Goal: Task Accomplishment & Management: Use online tool/utility

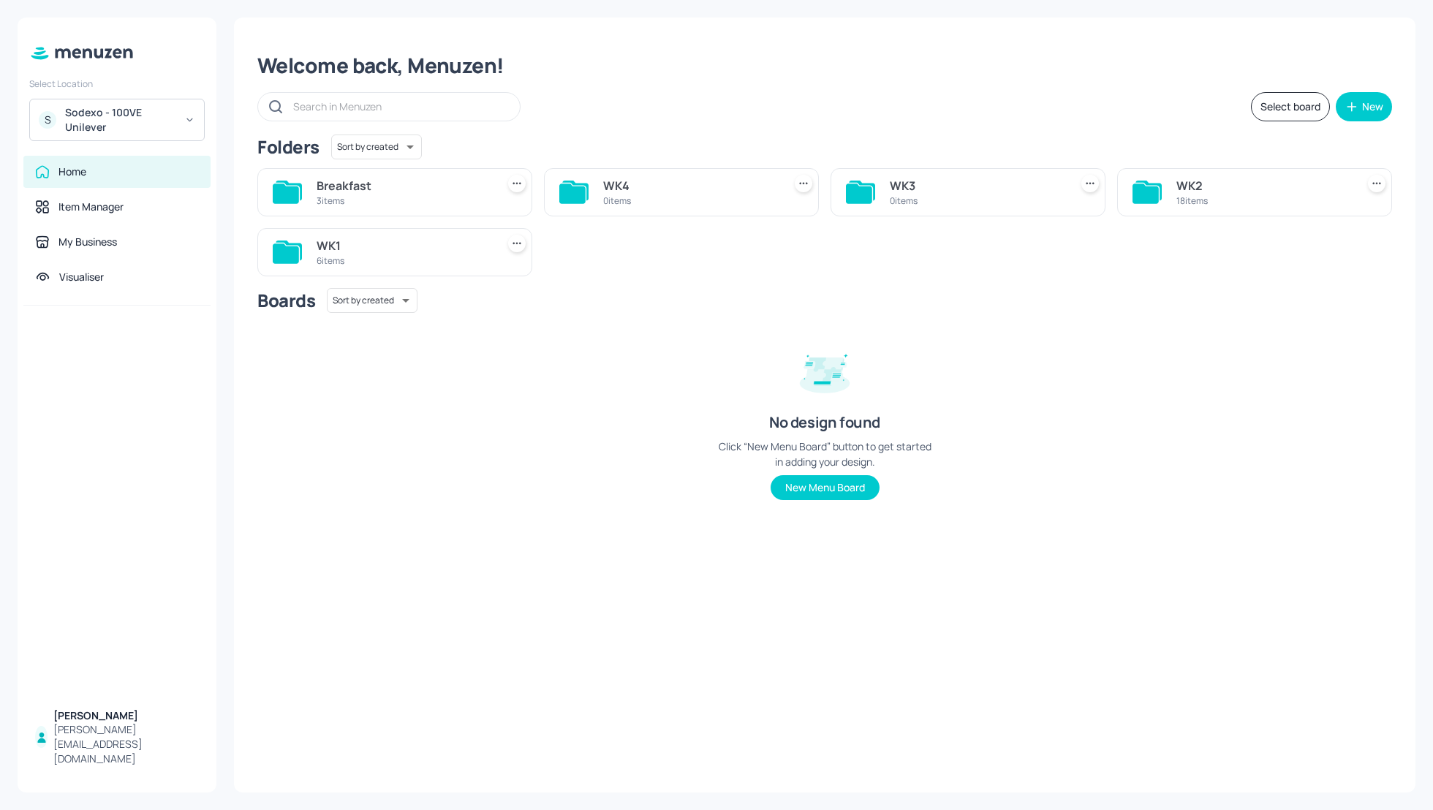
click at [114, 118] on div "Sodexo - 100VE Unilever" at bounding box center [120, 119] width 110 height 29
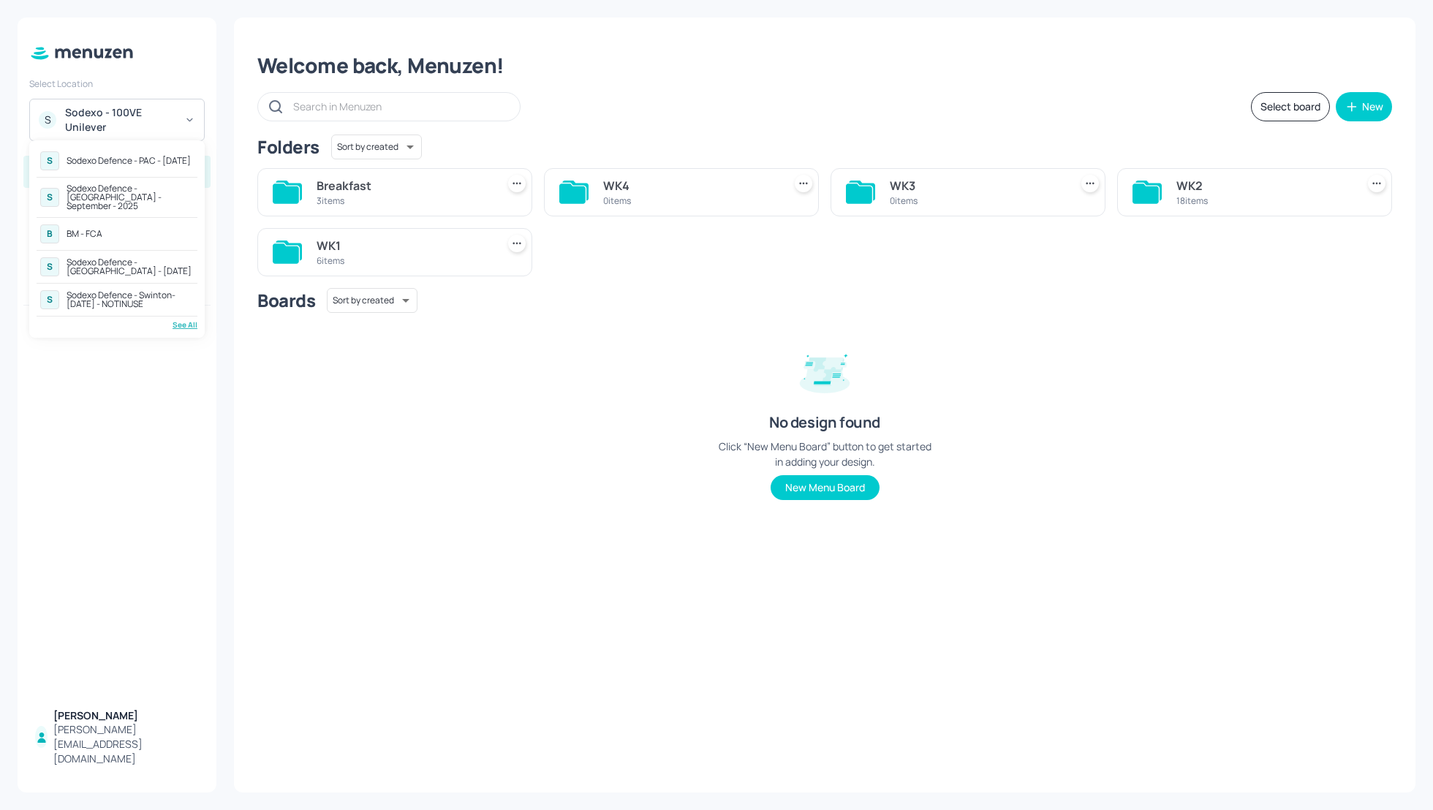
click at [132, 196] on div "Sodexo Defence - [GEOGRAPHIC_DATA] - September - 2025" at bounding box center [130, 197] width 127 height 26
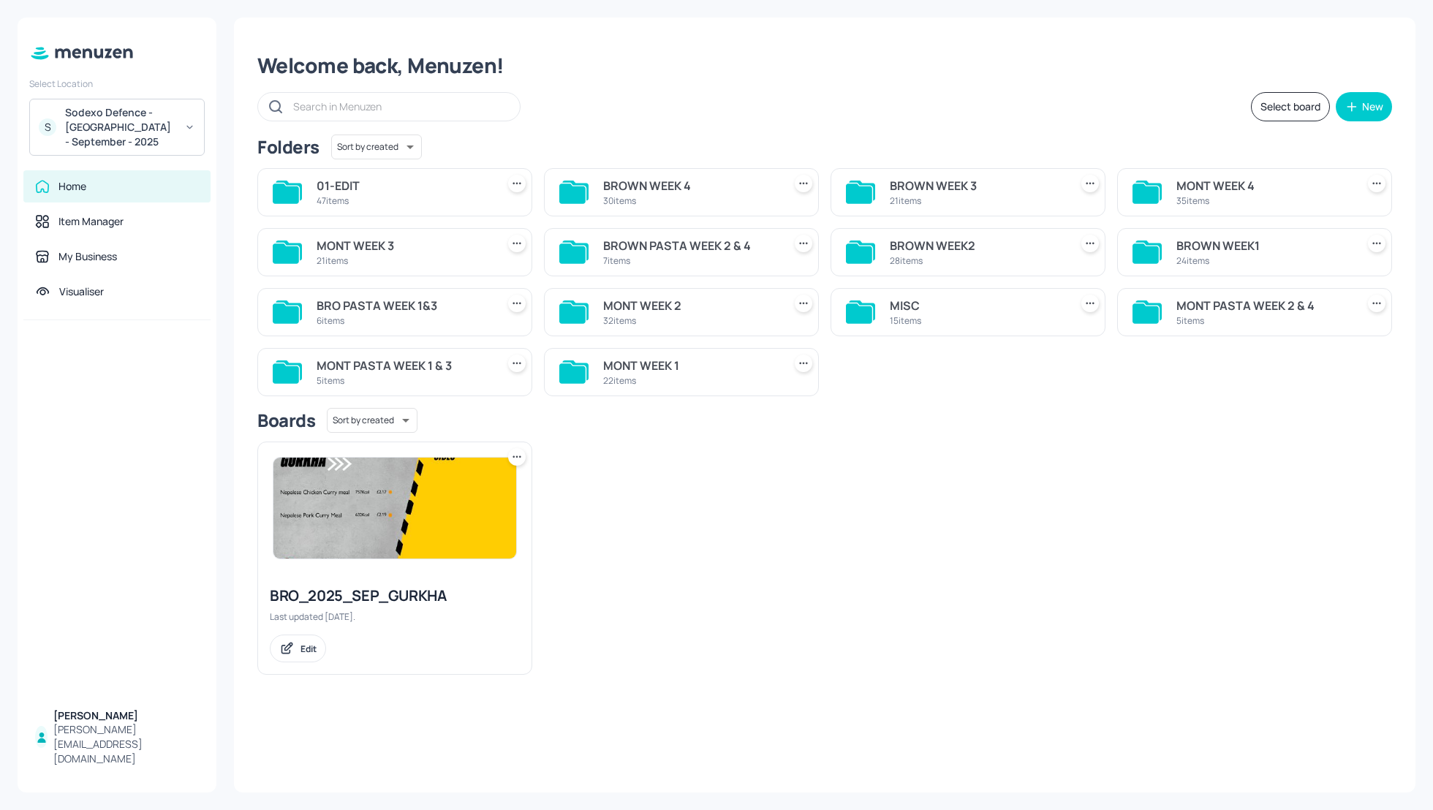
click at [632, 361] on div "MONT WEEK 1" at bounding box center [690, 366] width 174 height 18
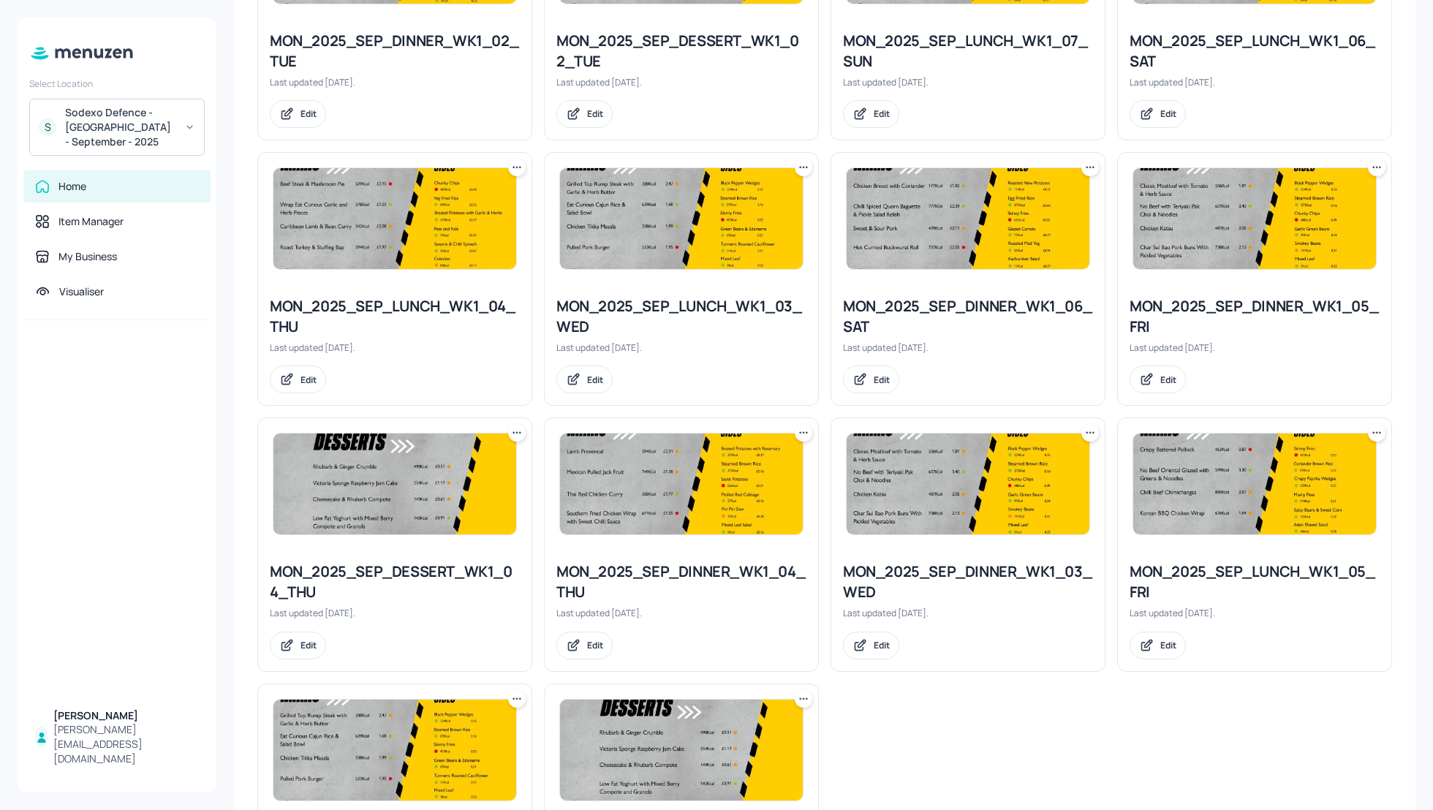
scroll to position [857, 0]
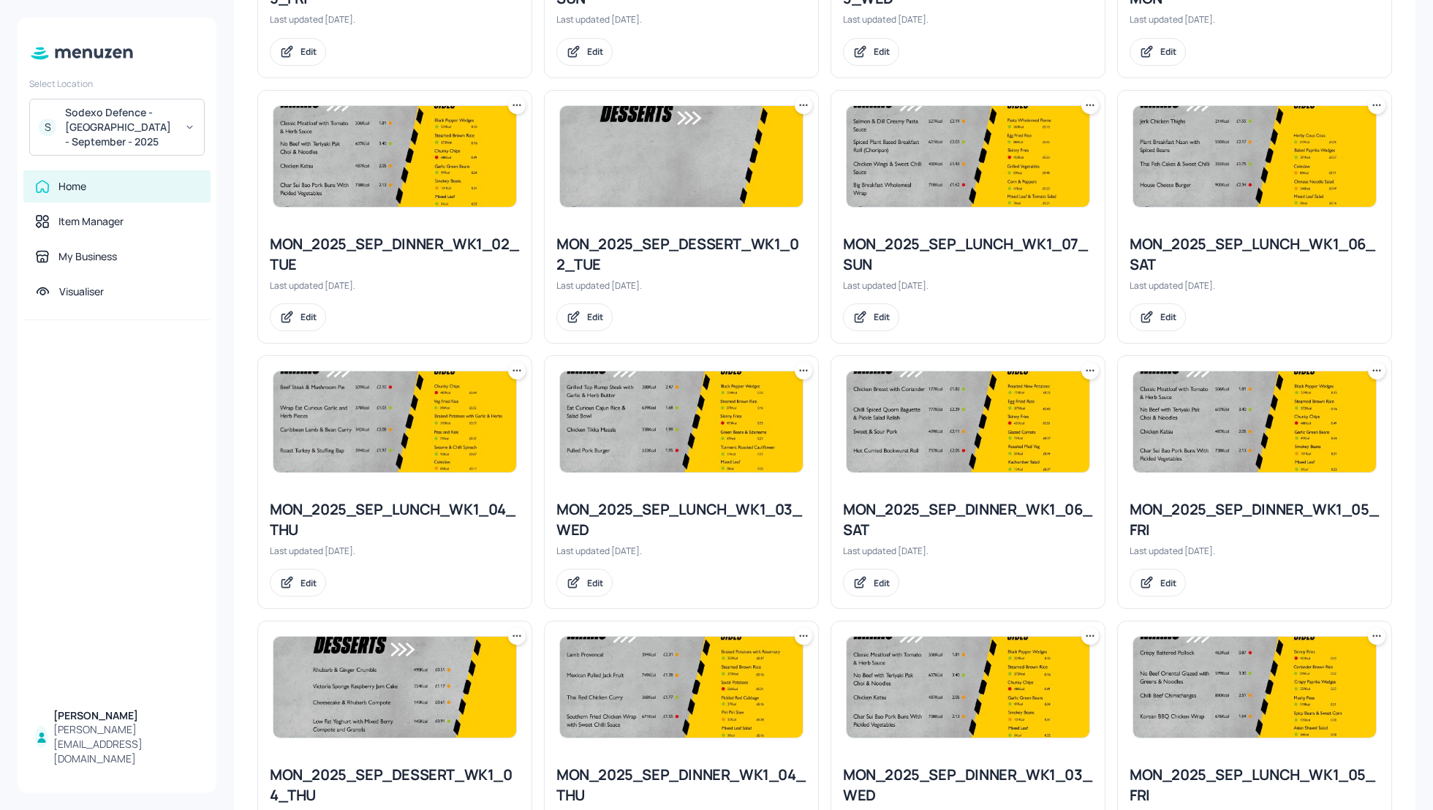
drag, startPoint x: 1432, startPoint y: 389, endPoint x: 1431, endPoint y: 291, distance: 97.9
click at [1431, 291] on div "My Dashboard MONT WEEK 1 Select board New Folders Sort by created id ​ No folde…" at bounding box center [824, 405] width 1216 height 810
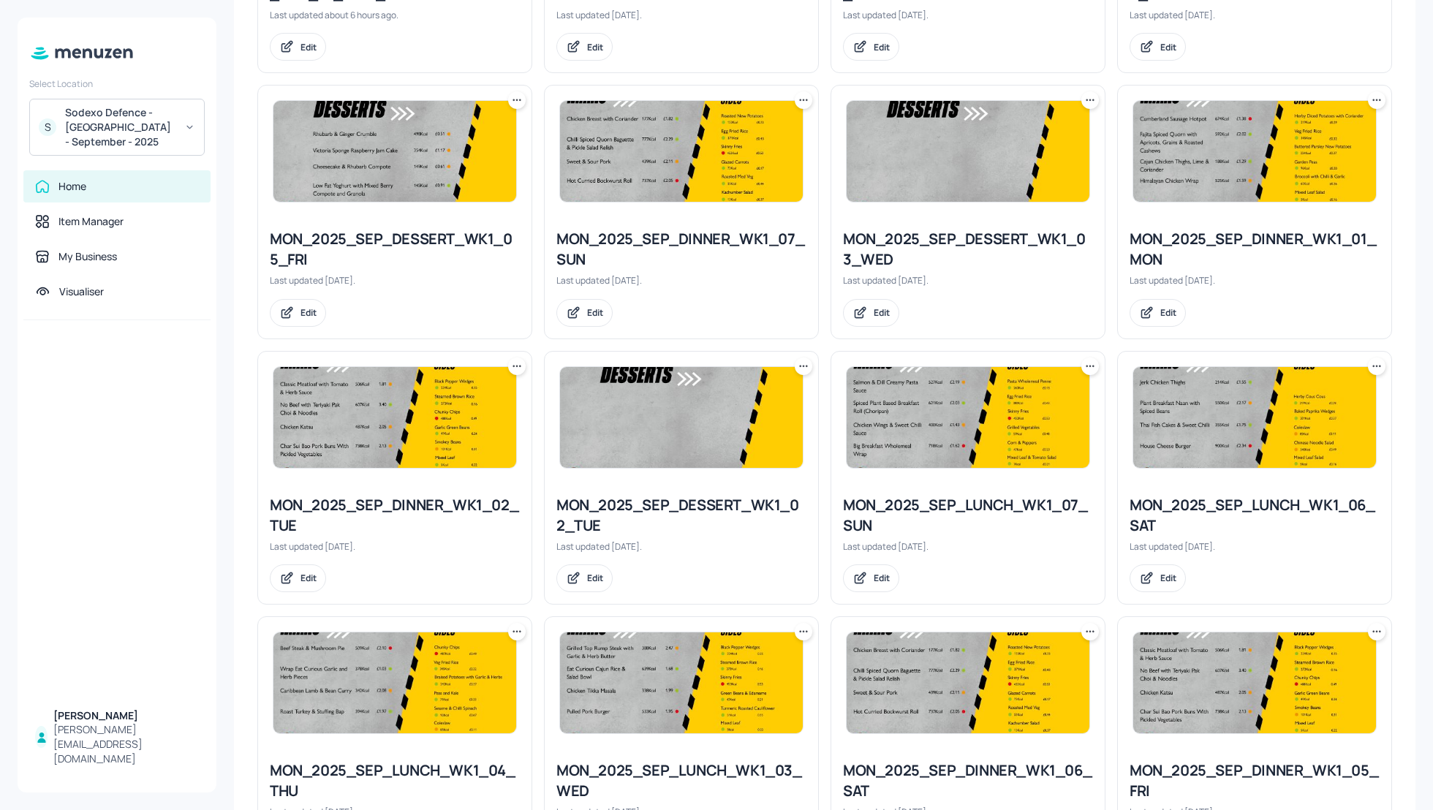
scroll to position [582, 0]
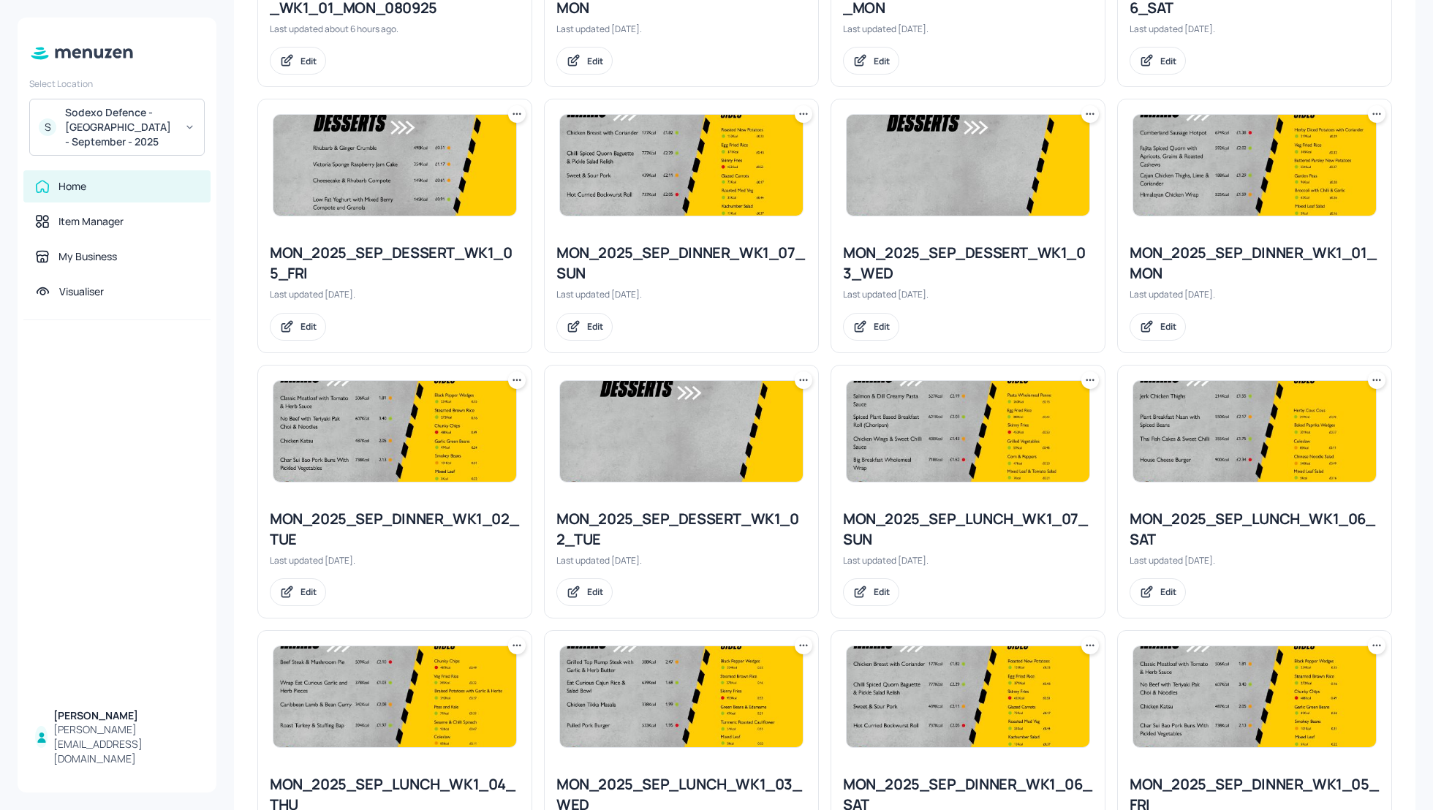
click at [1372, 113] on icon at bounding box center [1373, 114] width 2 height 2
click at [1289, 162] on p "Duplicate" at bounding box center [1299, 167] width 39 height 13
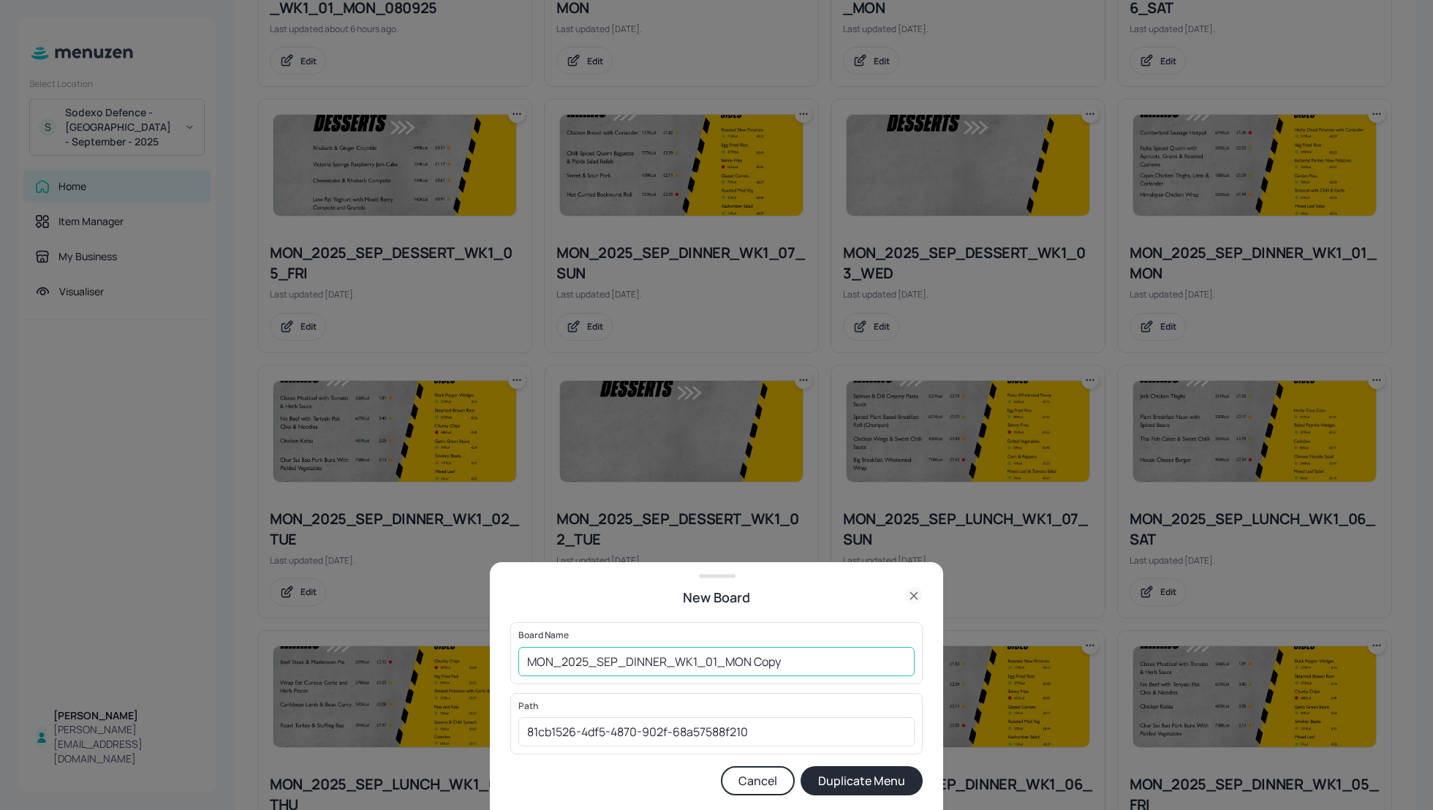
click at [520, 663] on input "MON_2025_SEP_DINNER_WK1_01_MON Copy" at bounding box center [716, 661] width 396 height 29
click at [856, 662] on input "01_EDIT_MON_2025_SEP_DINNER_WK1_01_MON Copy" at bounding box center [716, 661] width 396 height 29
type input "01_EDIT_MON_2025_SEP_DINNER_WK1_01_MON_090825"
click at [874, 785] on button "Duplicate Menu" at bounding box center [861, 780] width 122 height 29
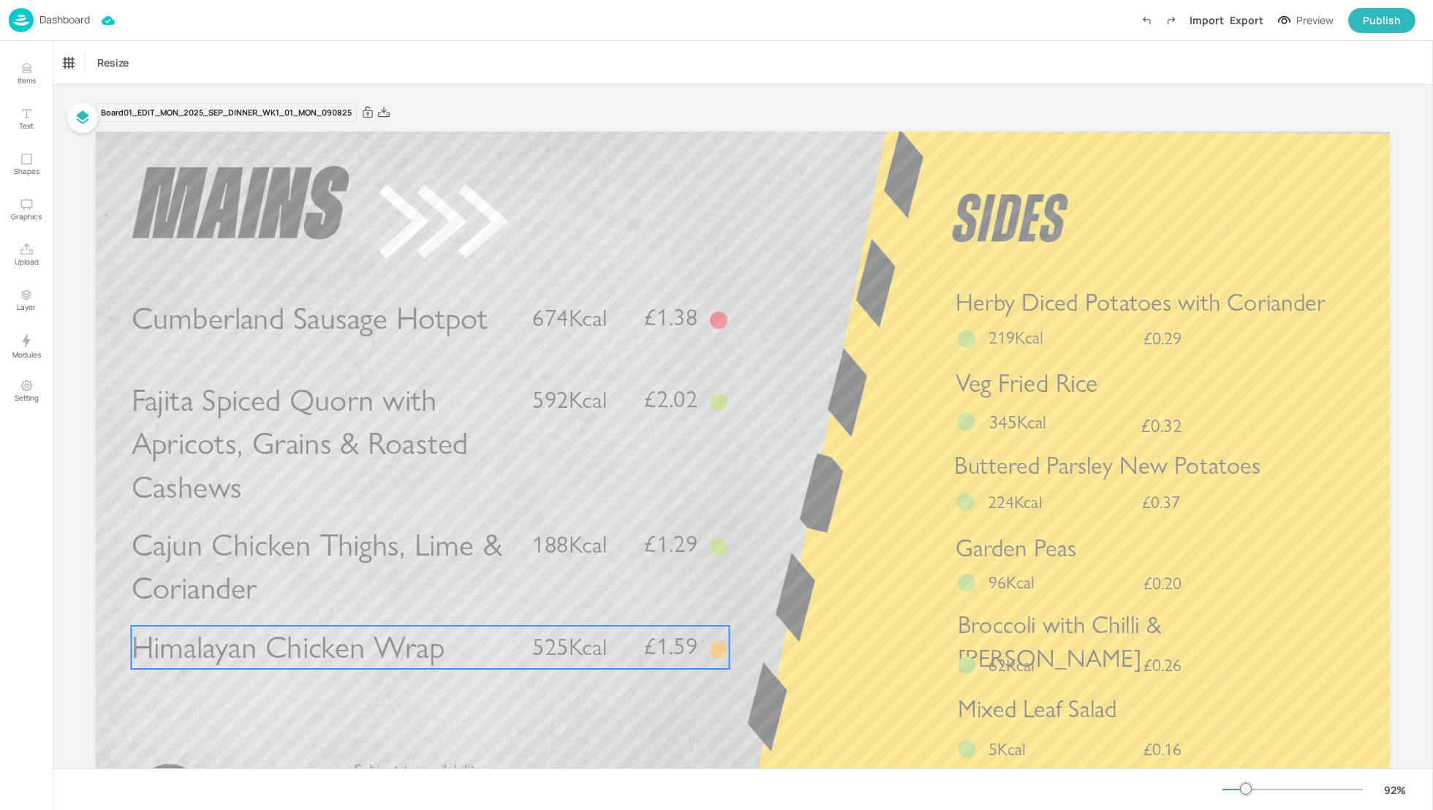
click at [286, 656] on span "Himalayan Chicken Wrap" at bounding box center [289, 648] width 314 height 38
click at [113, 65] on div "Himalayan Chicken Wrap" at bounding box center [116, 62] width 104 height 13
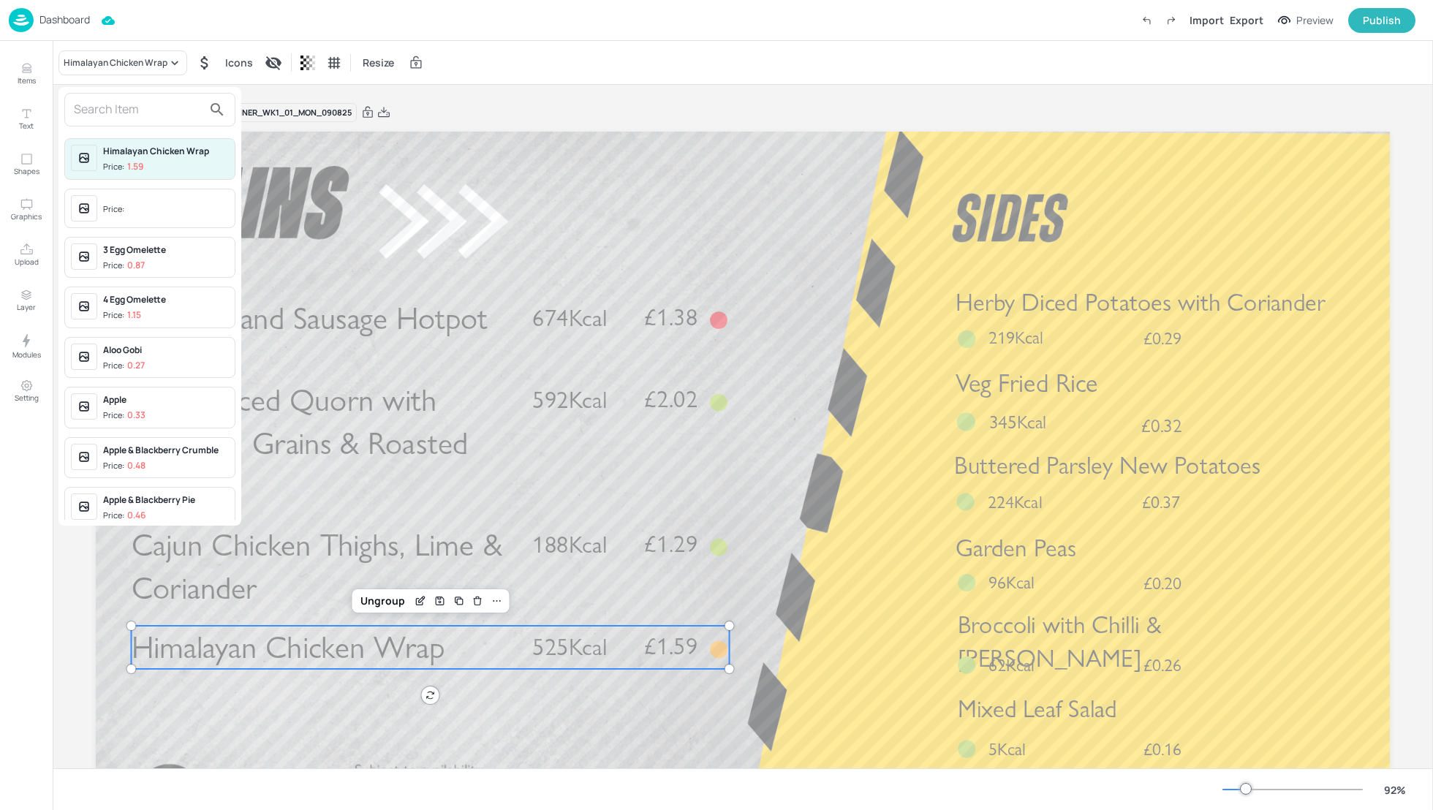
click at [105, 113] on input "text" at bounding box center [138, 109] width 129 height 23
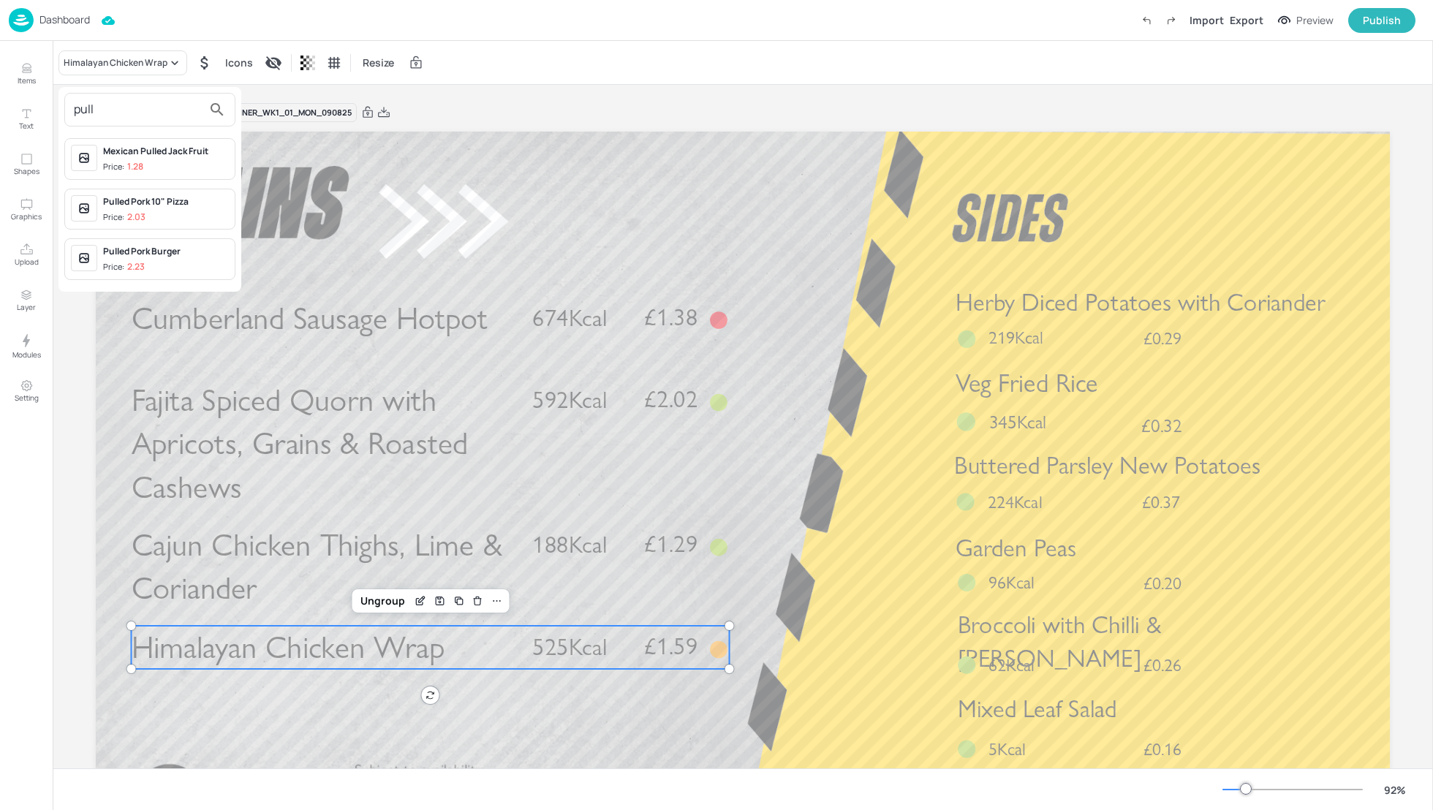
type input "pull"
click at [138, 257] on div "Pulled Pork Burger Price: 2.23" at bounding box center [166, 259] width 126 height 29
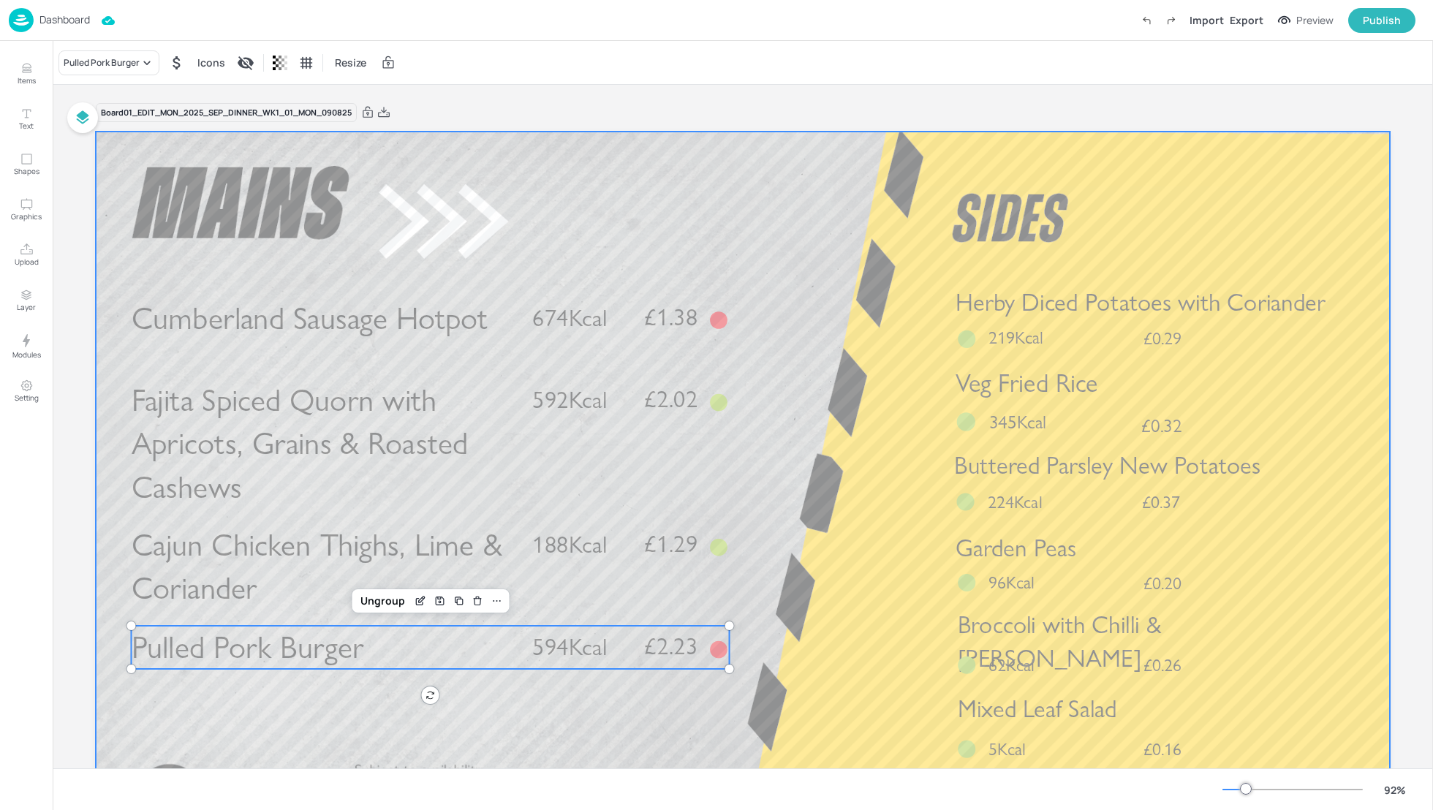
click at [841, 501] on div at bounding box center [743, 496] width 1294 height 728
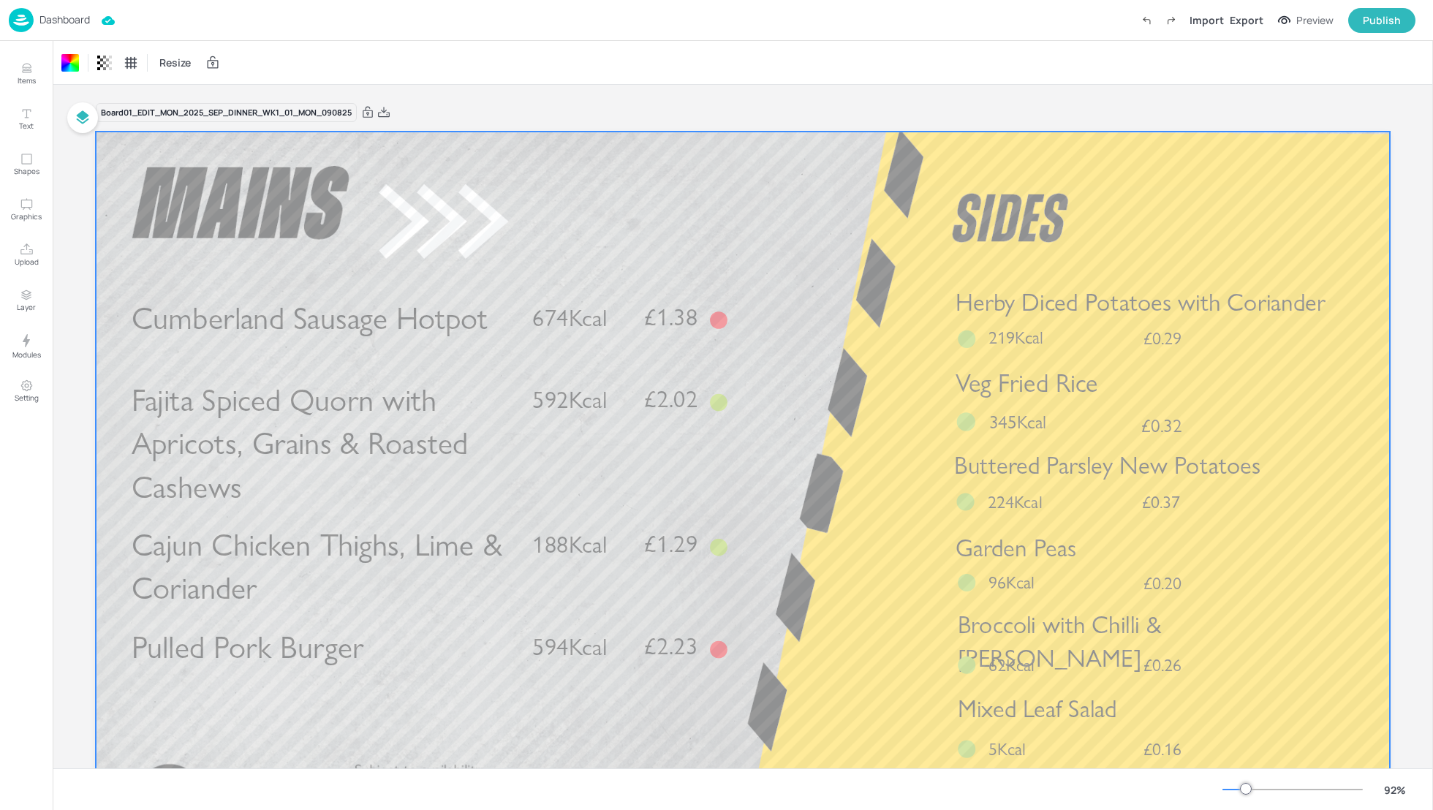
drag, startPoint x: 1432, startPoint y: 423, endPoint x: 1428, endPoint y: 589, distance: 166.0
click at [1428, 589] on div "Items Text Shapes Graphics Upload Layer Modules Setting Items 568 Add Integrate…" at bounding box center [716, 405] width 1433 height 810
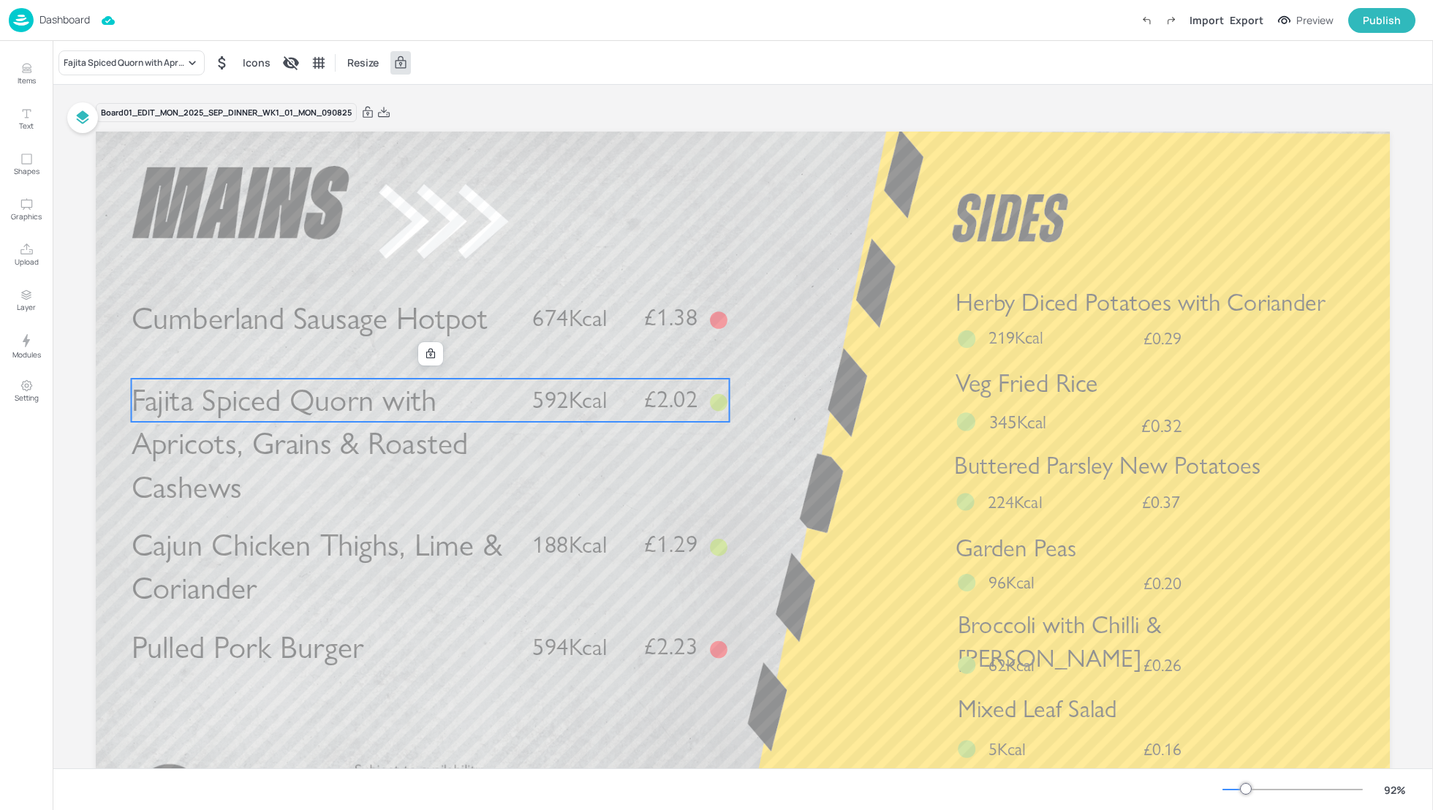
click at [537, 405] on span "592Kcal" at bounding box center [569, 400] width 75 height 29
click at [145, 56] on div "Fajita Spiced Quorn with Apricots, Grains & Roasted Cashews" at bounding box center [124, 62] width 121 height 13
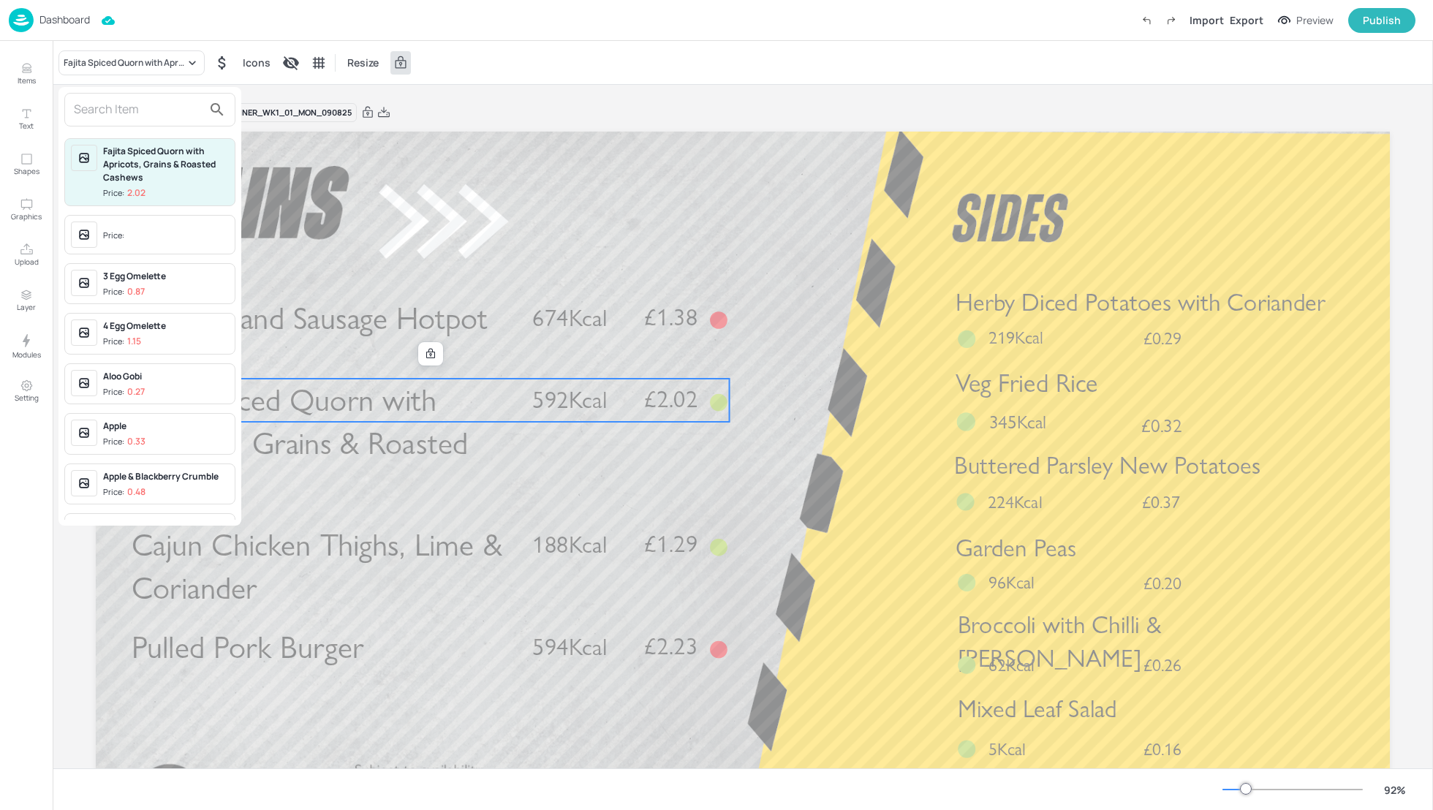
click at [104, 107] on input "text" at bounding box center [138, 109] width 129 height 23
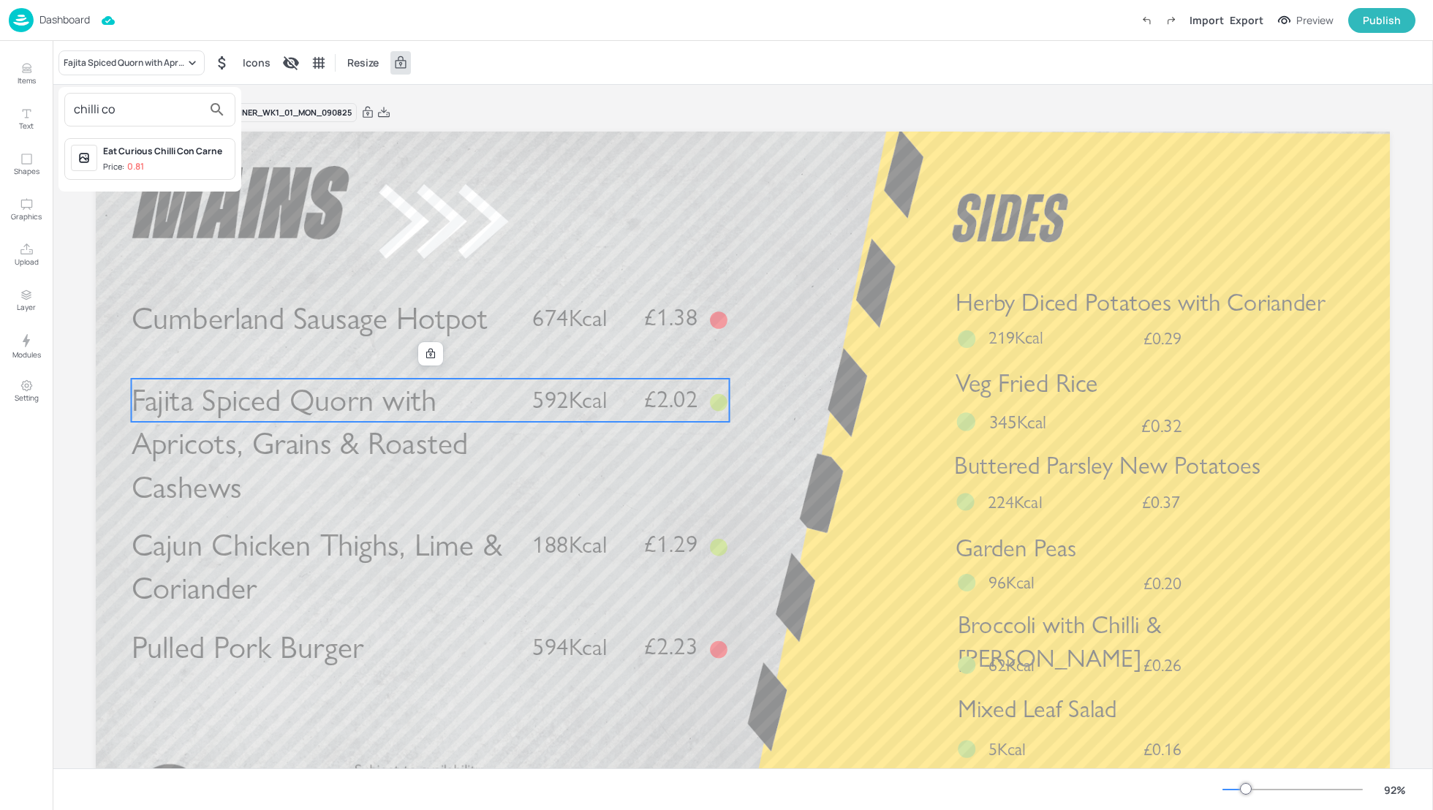
type input "chilli co"
click at [138, 154] on div "Eat Curious Chilli Con Carne" at bounding box center [166, 151] width 126 height 13
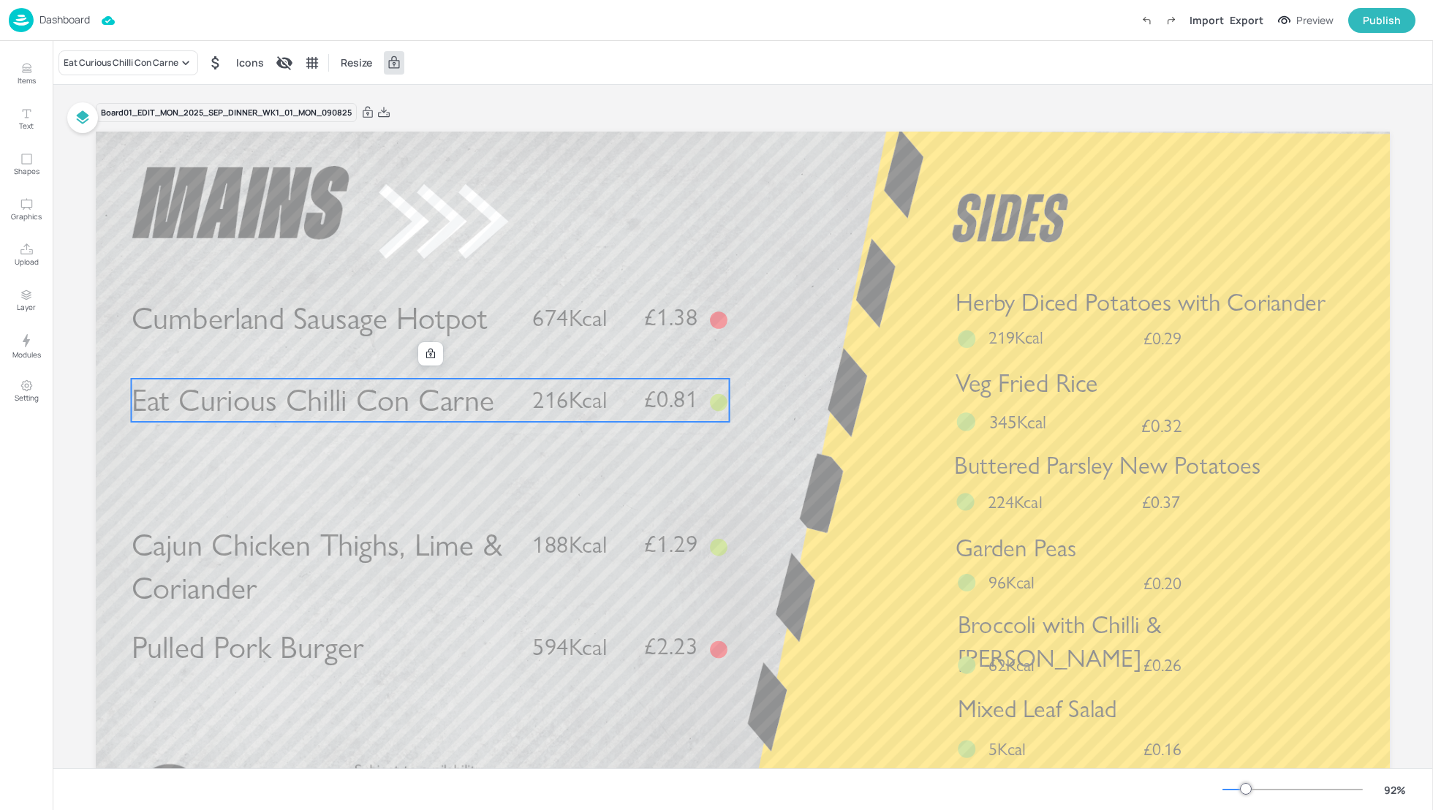
drag, startPoint x: 477, startPoint y: 404, endPoint x: 477, endPoint y: 418, distance: 13.9
click at [477, 420] on span "Eat Curious Chilli Con Carne" at bounding box center [313, 401] width 363 height 38
click at [426, 352] on icon at bounding box center [430, 354] width 9 height 10
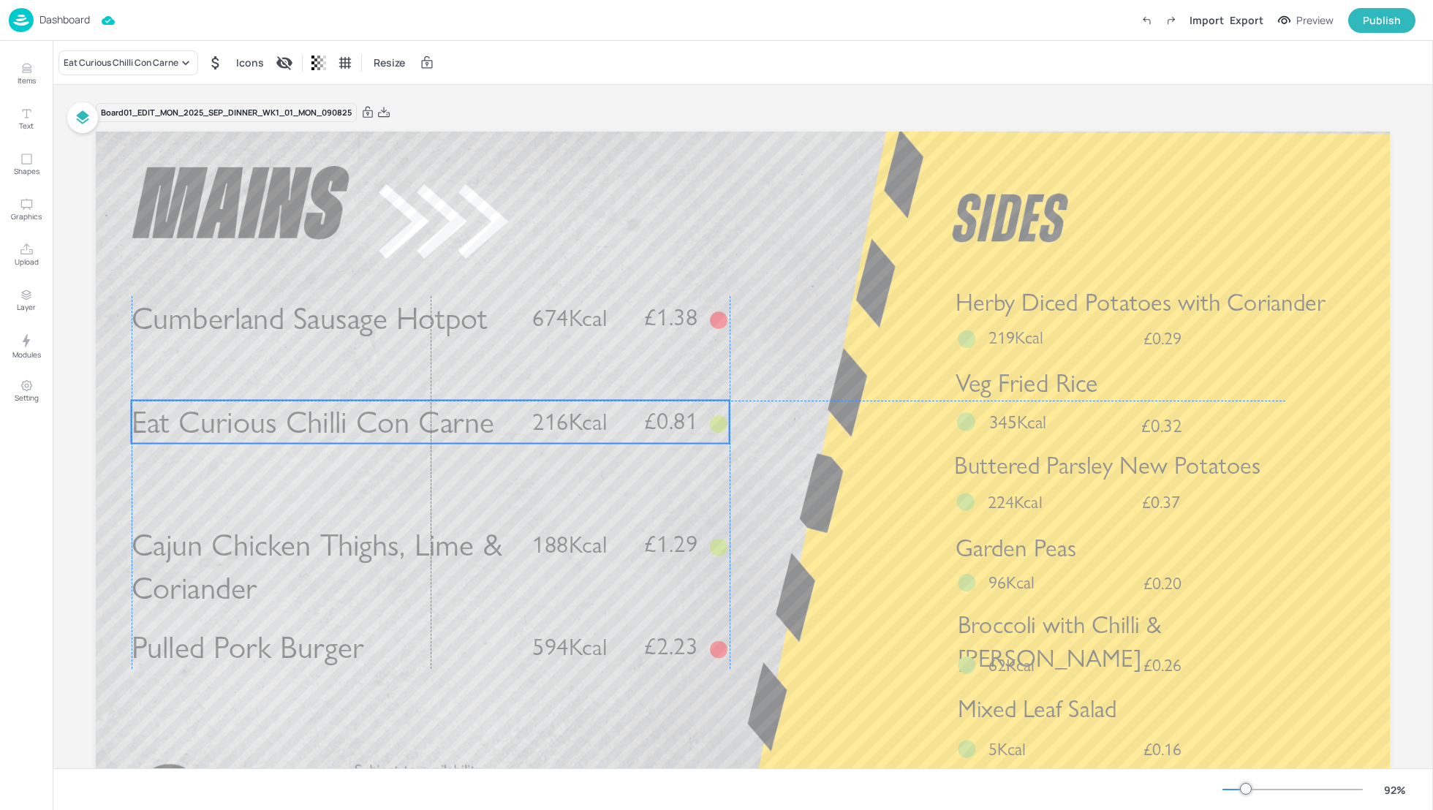
drag, startPoint x: 398, startPoint y: 389, endPoint x: 398, endPoint y: 407, distance: 18.3
click at [398, 409] on span "Eat Curious Chilli Con Carne" at bounding box center [313, 422] width 363 height 38
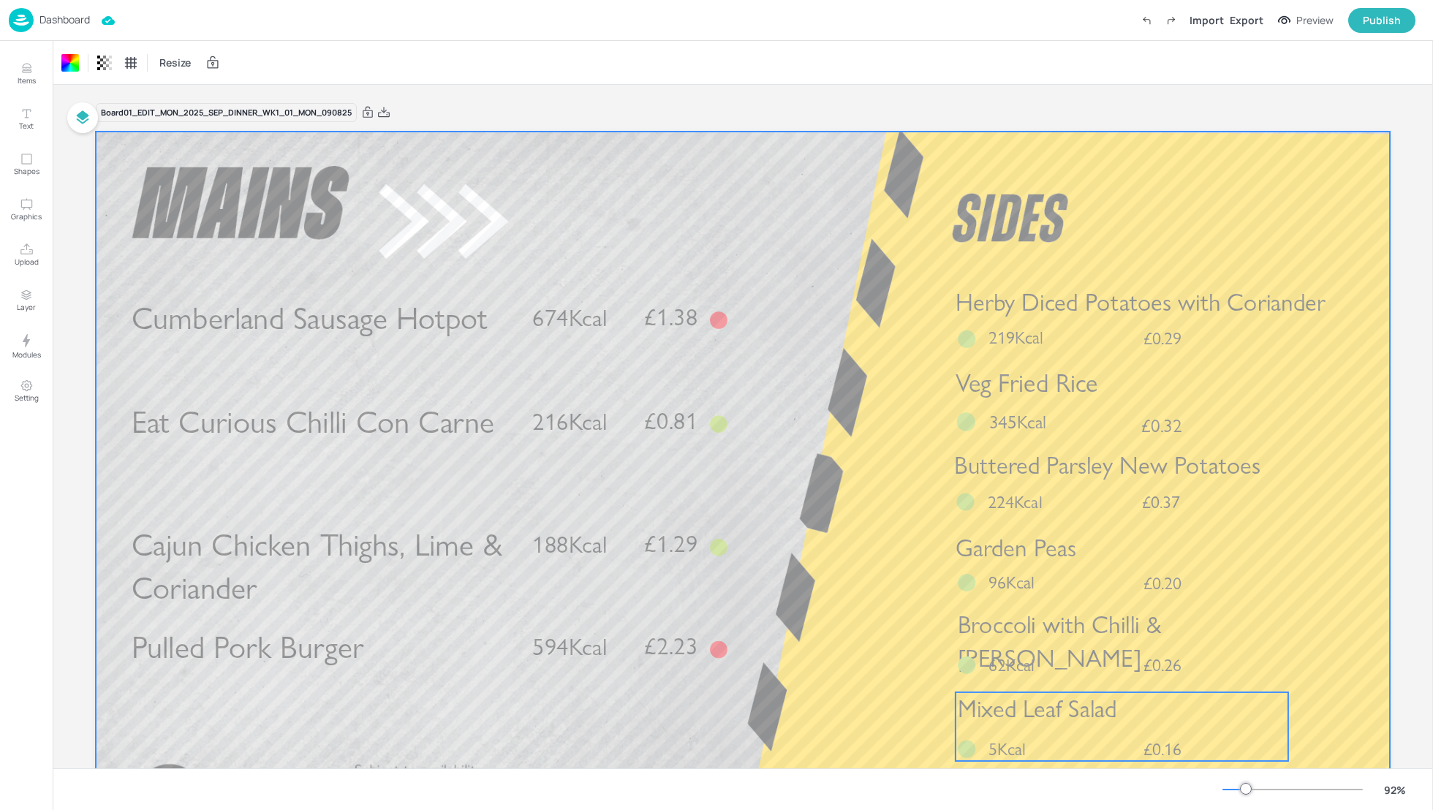
click at [1025, 718] on span "Mixed Leaf Salad" at bounding box center [1037, 708] width 159 height 29
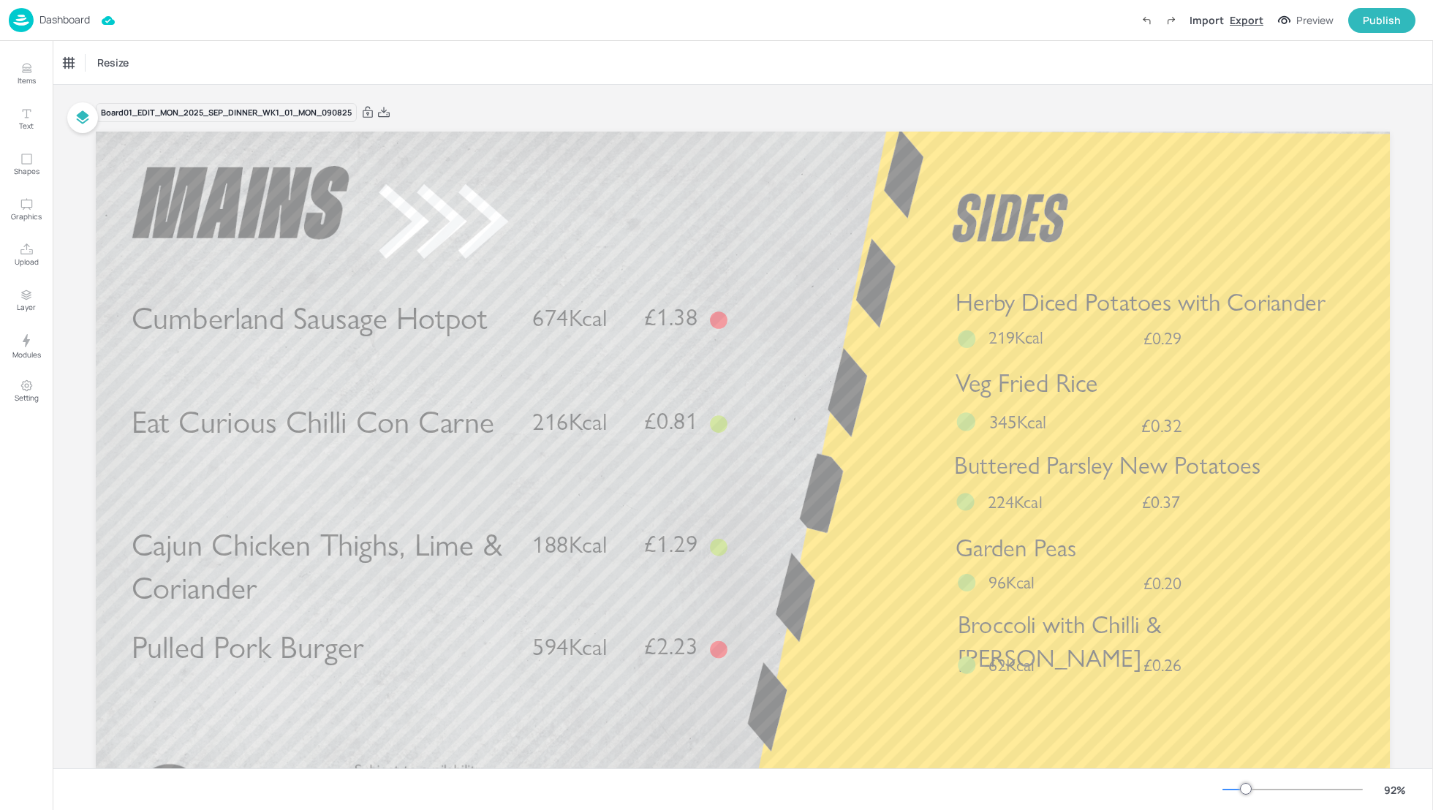
click at [1254, 20] on div "Export" at bounding box center [1246, 19] width 34 height 15
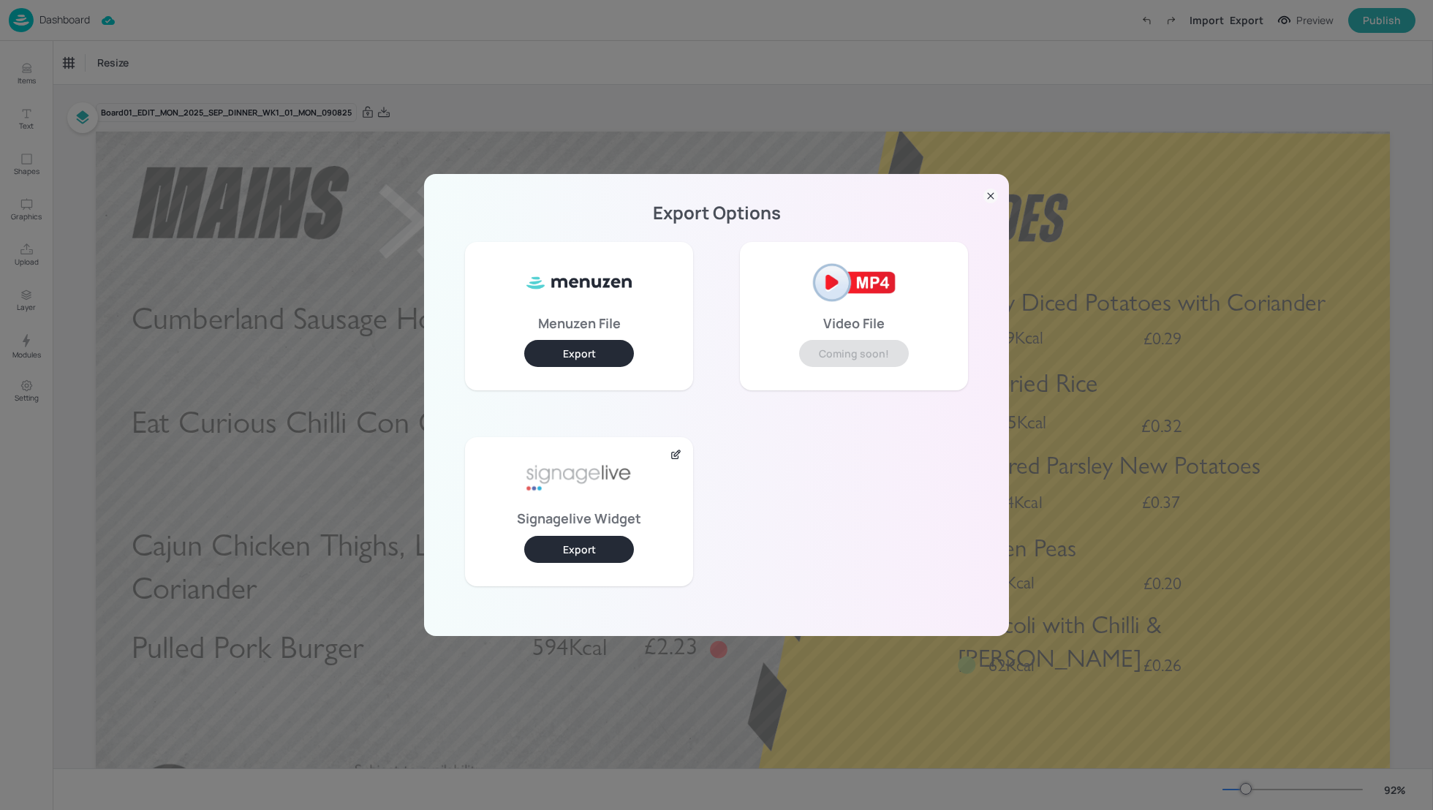
click at [598, 551] on button "Export" at bounding box center [579, 549] width 110 height 27
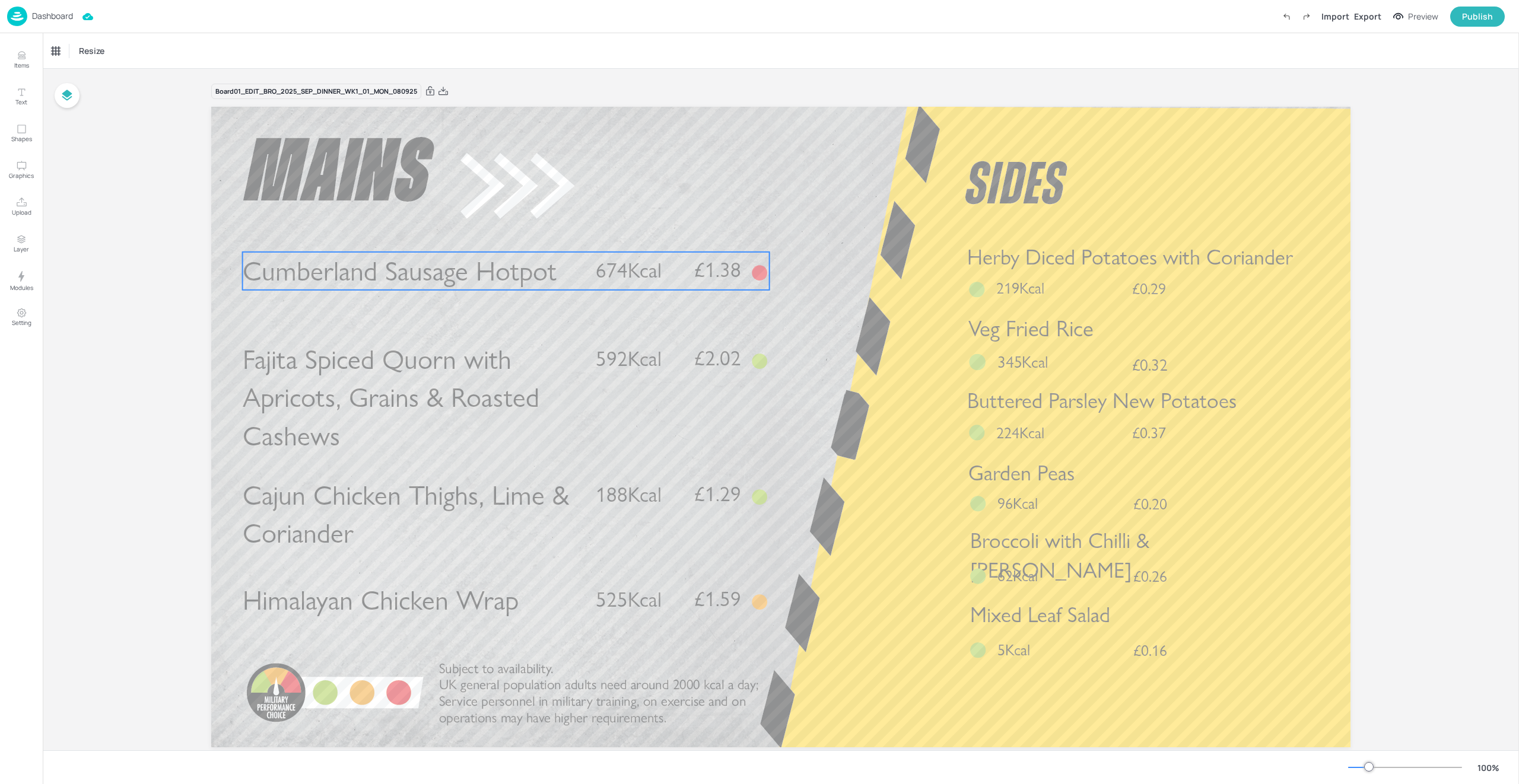
click at [565, 276] on p "Cumberland Sausage Hotpot" at bounding box center [412, 271] width 338 height 38
click at [78, 46] on div "Cumberland Sausage Hotpot" at bounding box center [100, 50] width 97 height 11
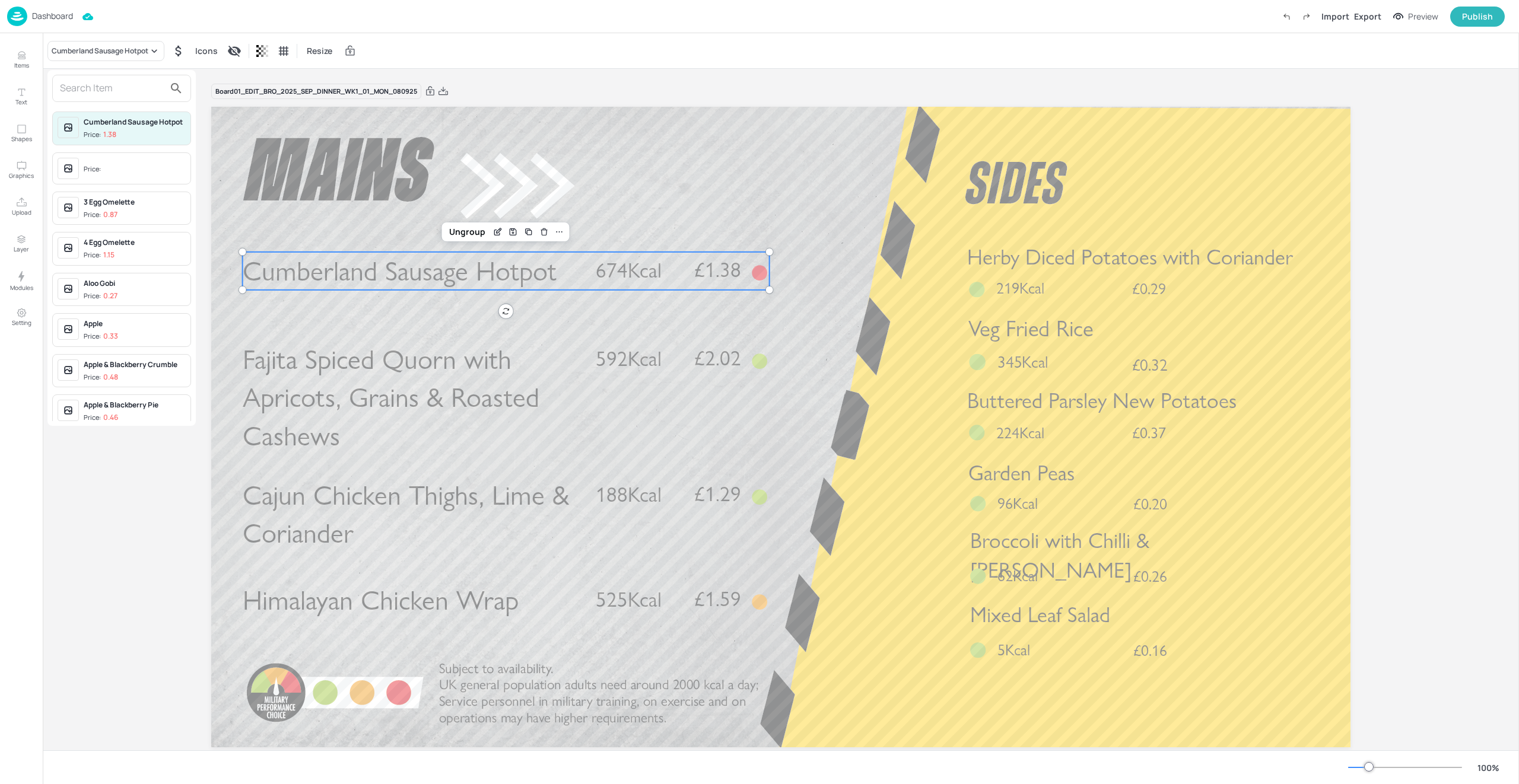
click at [76, 93] on input "text" at bounding box center [112, 88] width 105 height 19
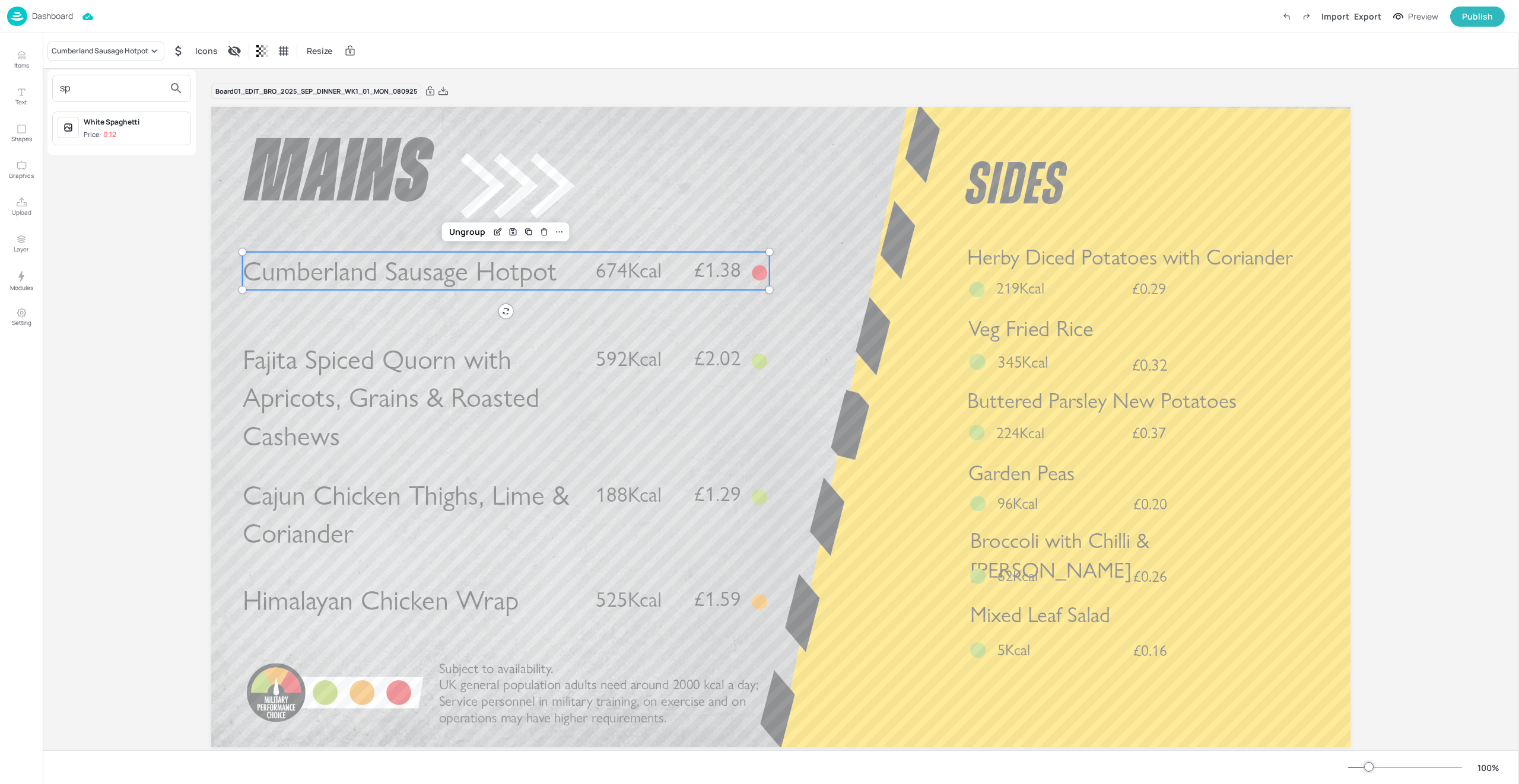
type input "s"
type input "pasta bake"
click at [765, 227] on div at bounding box center [759, 392] width 1519 height 784
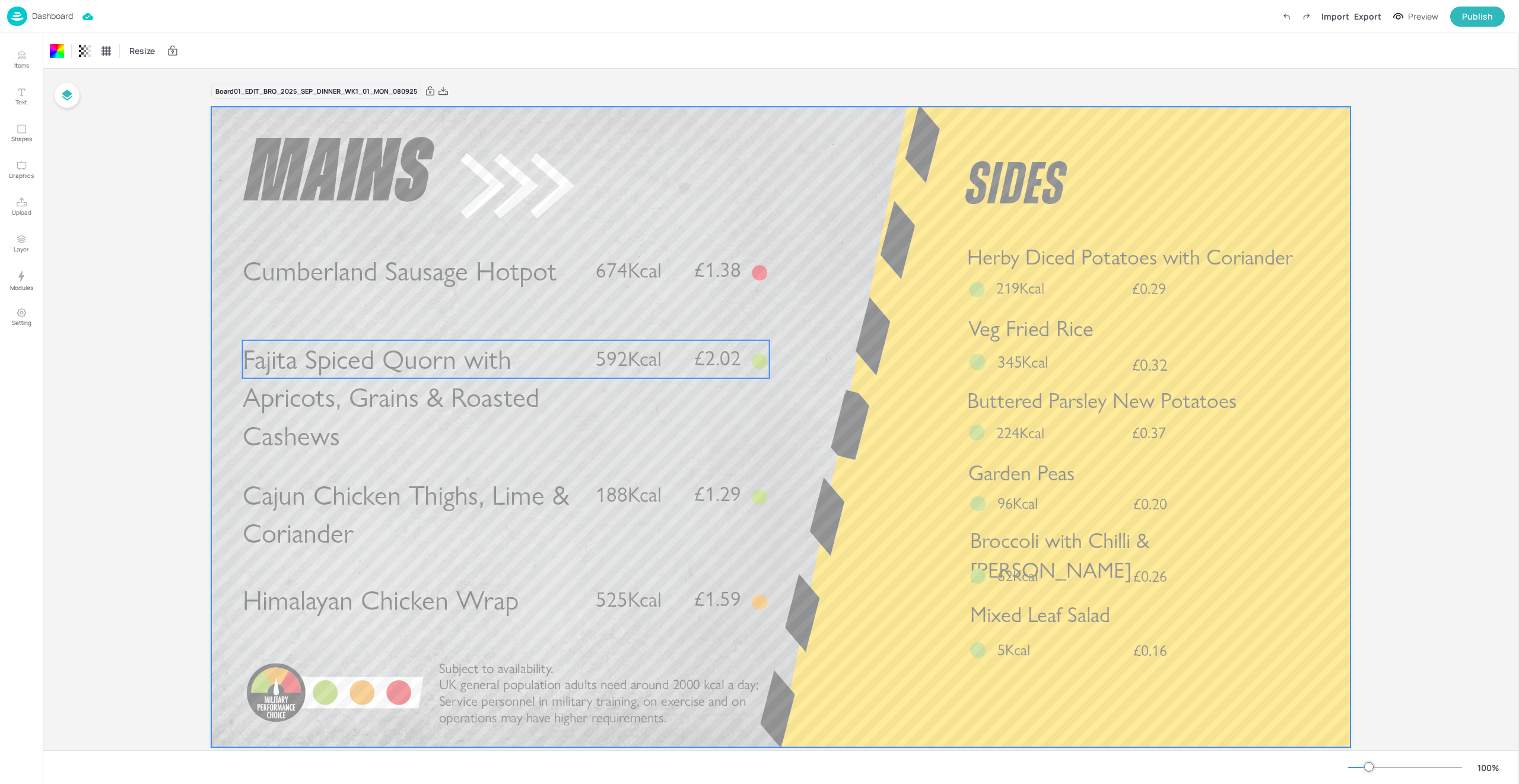
click at [599, 358] on span "592Kcal" at bounding box center [628, 359] width 66 height 25
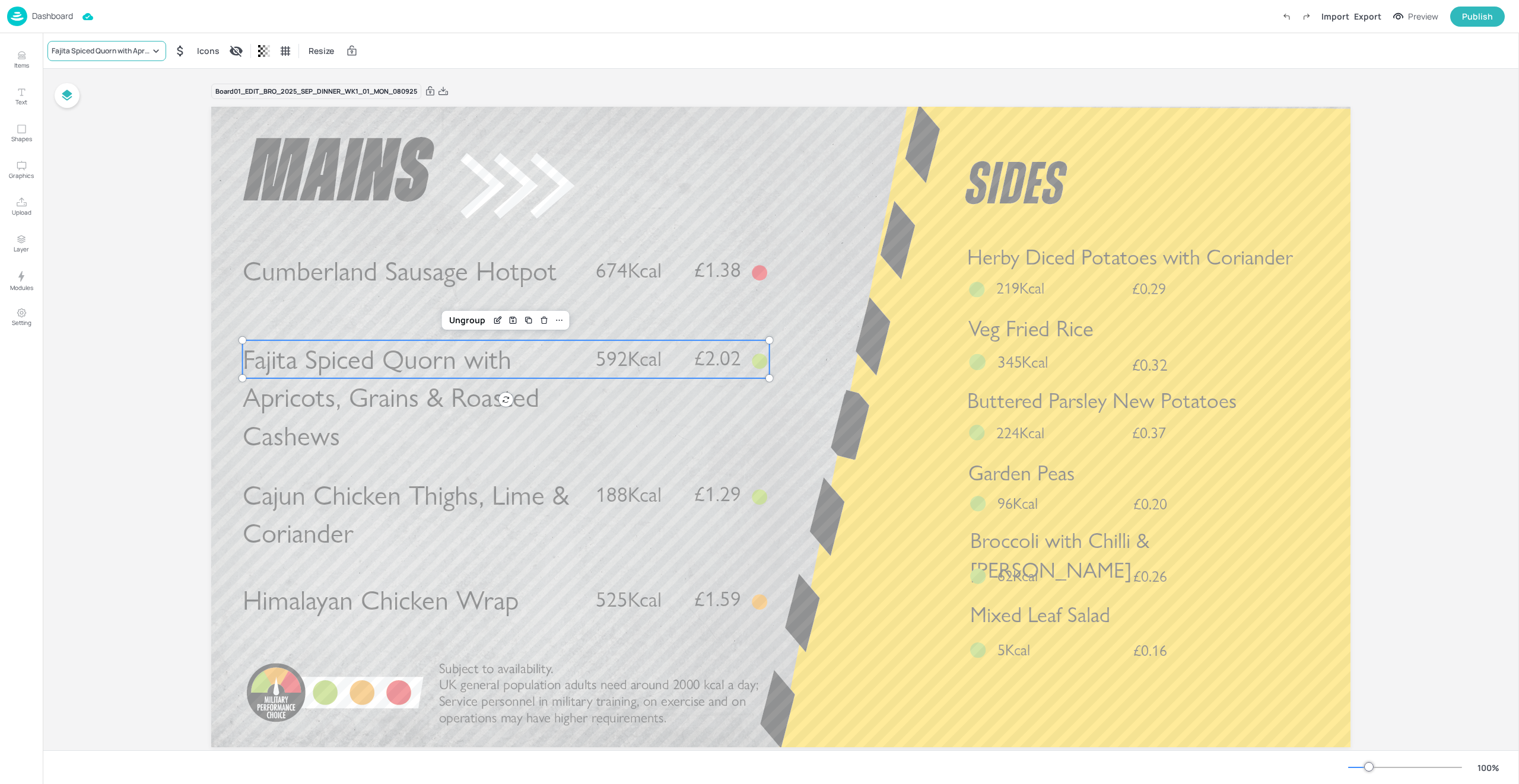
click at [92, 55] on div "Fajita Spiced Quorn with Apricots, Grains & Roasted Cashews" at bounding box center [101, 50] width 98 height 11
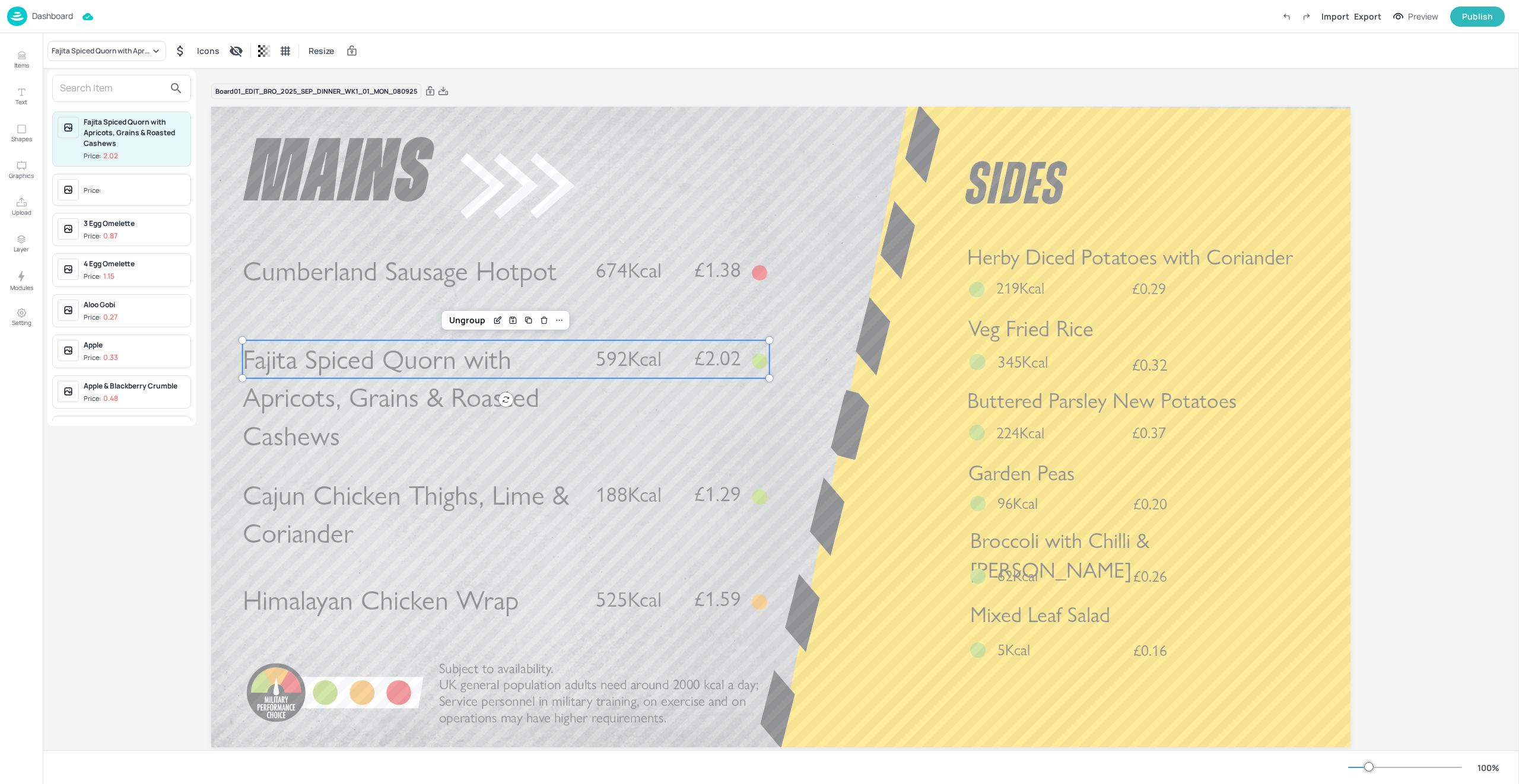
click at [79, 96] on input "text" at bounding box center [112, 88] width 105 height 19
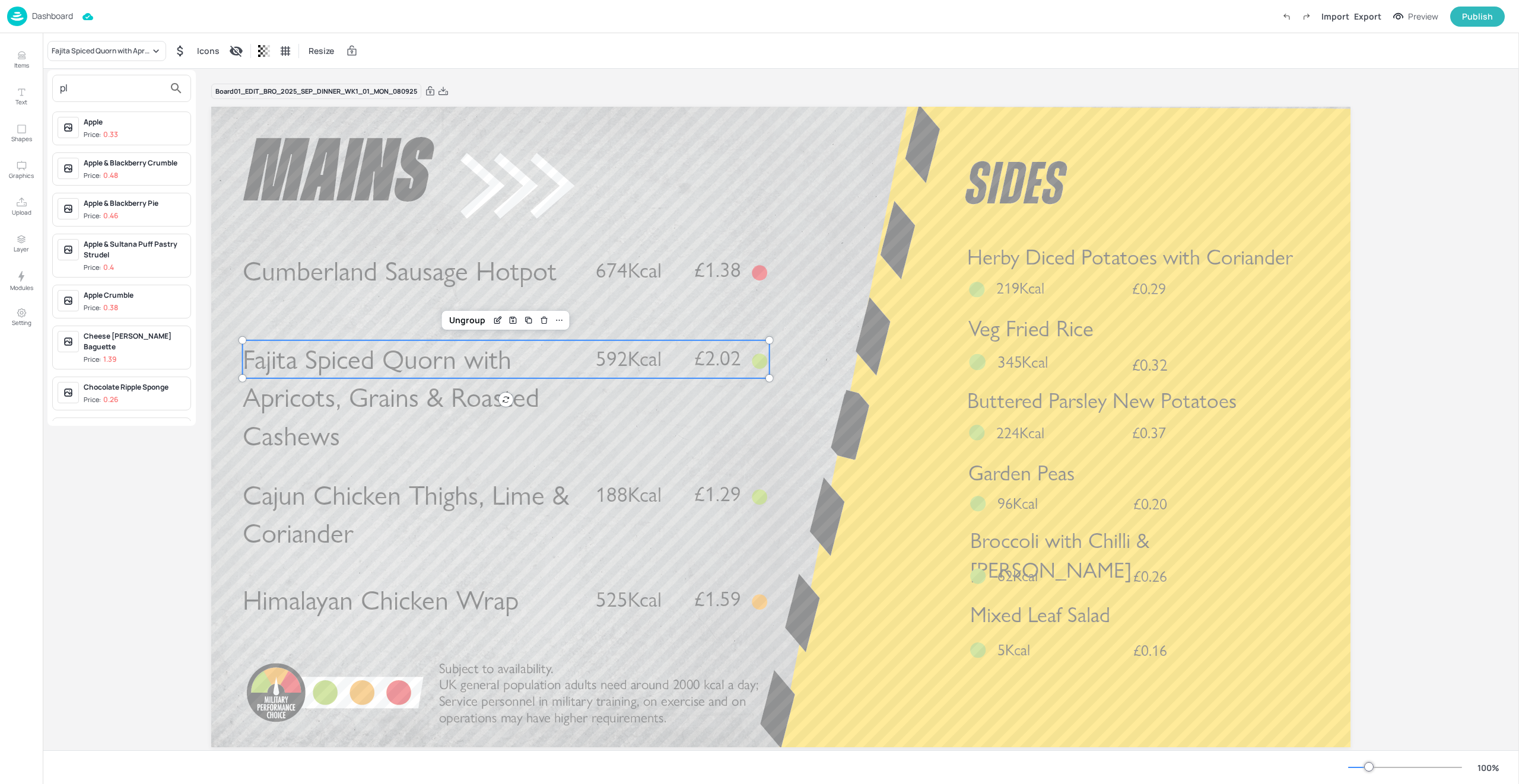
type input "p"
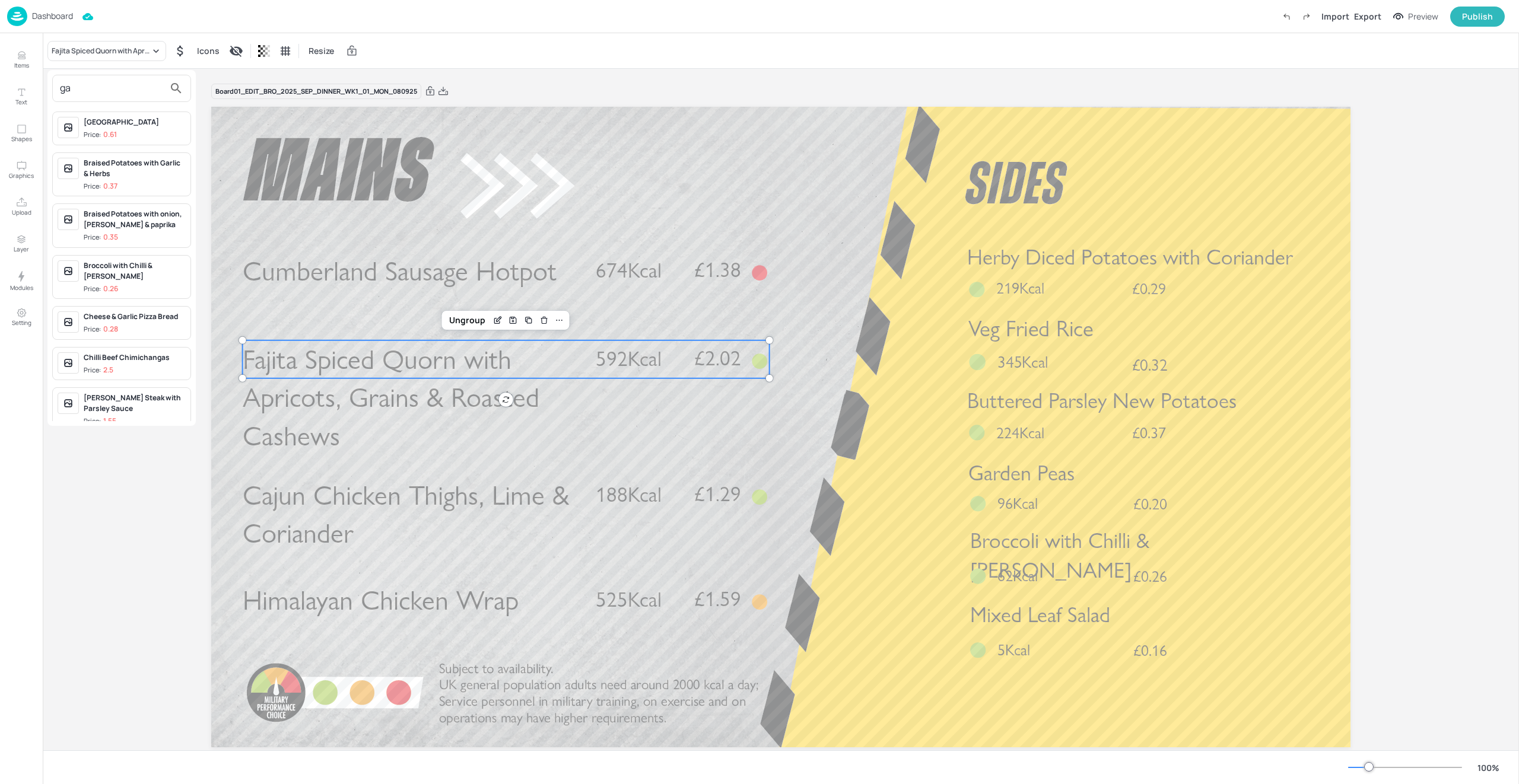
type input "g"
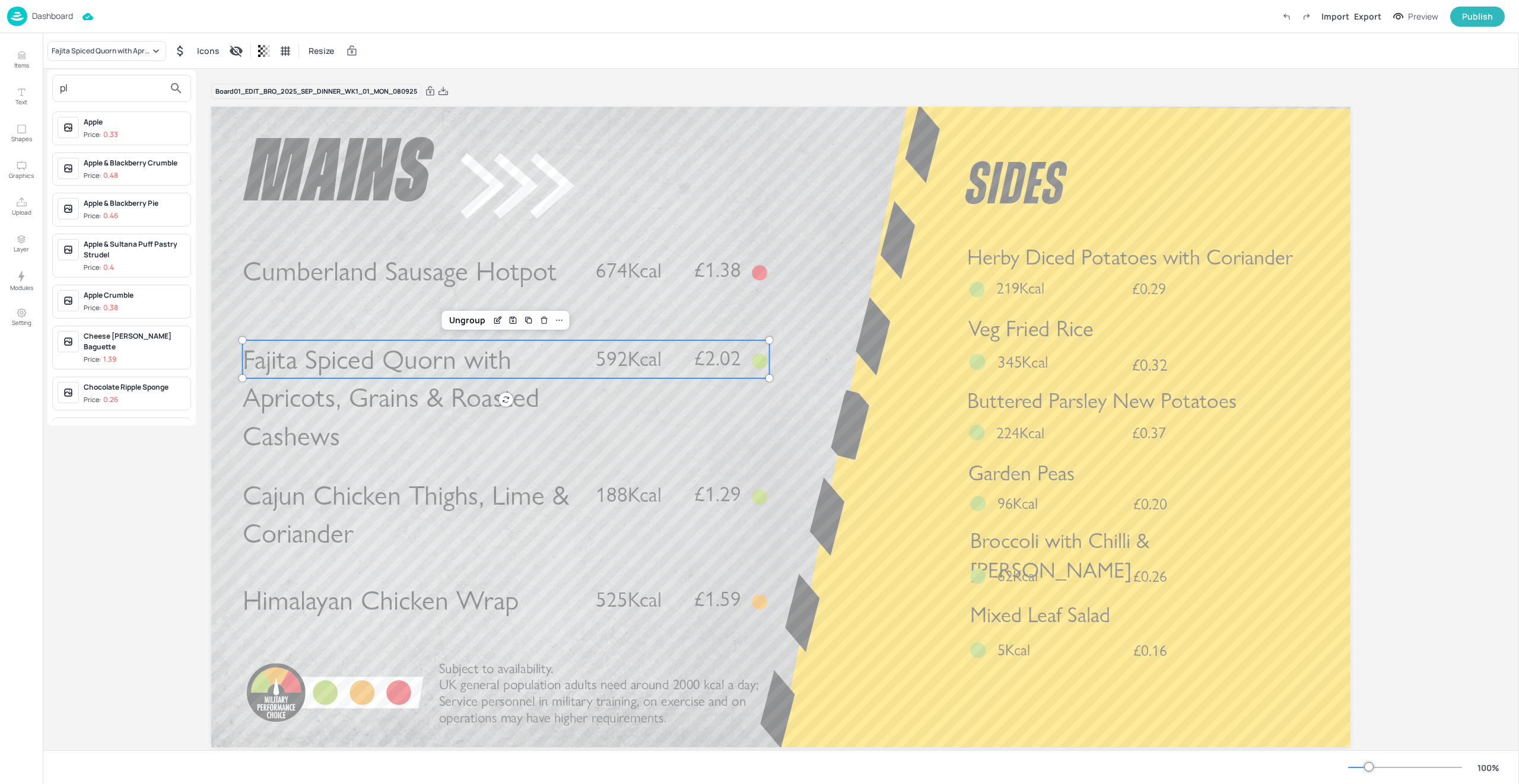
type input "p"
type input "pieces"
click at [128, 390] on div "Wrap Eat Curious Garlic and Herb Pieces" at bounding box center [135, 389] width 102 height 21
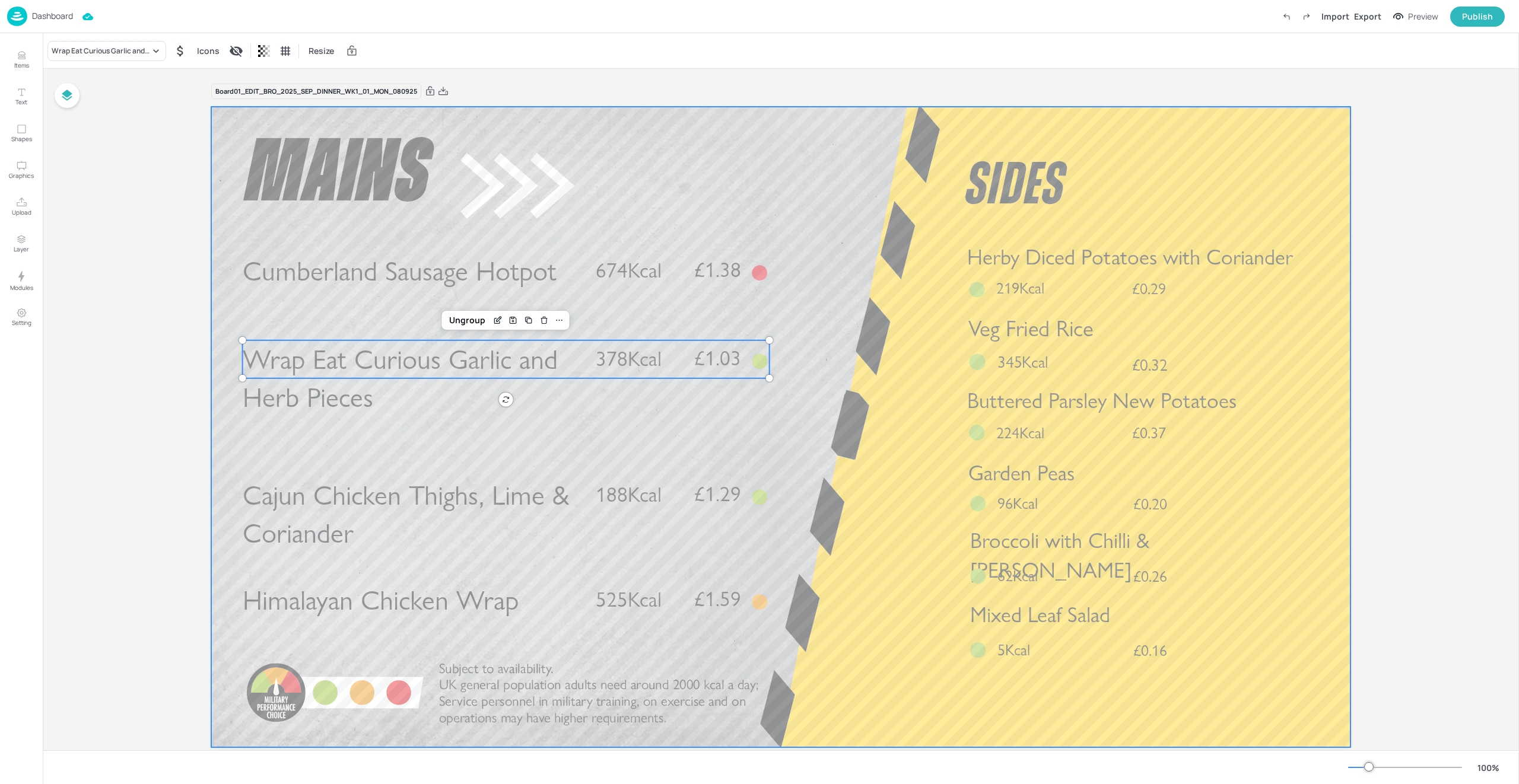
click at [831, 366] on div at bounding box center [780, 427] width 1139 height 640
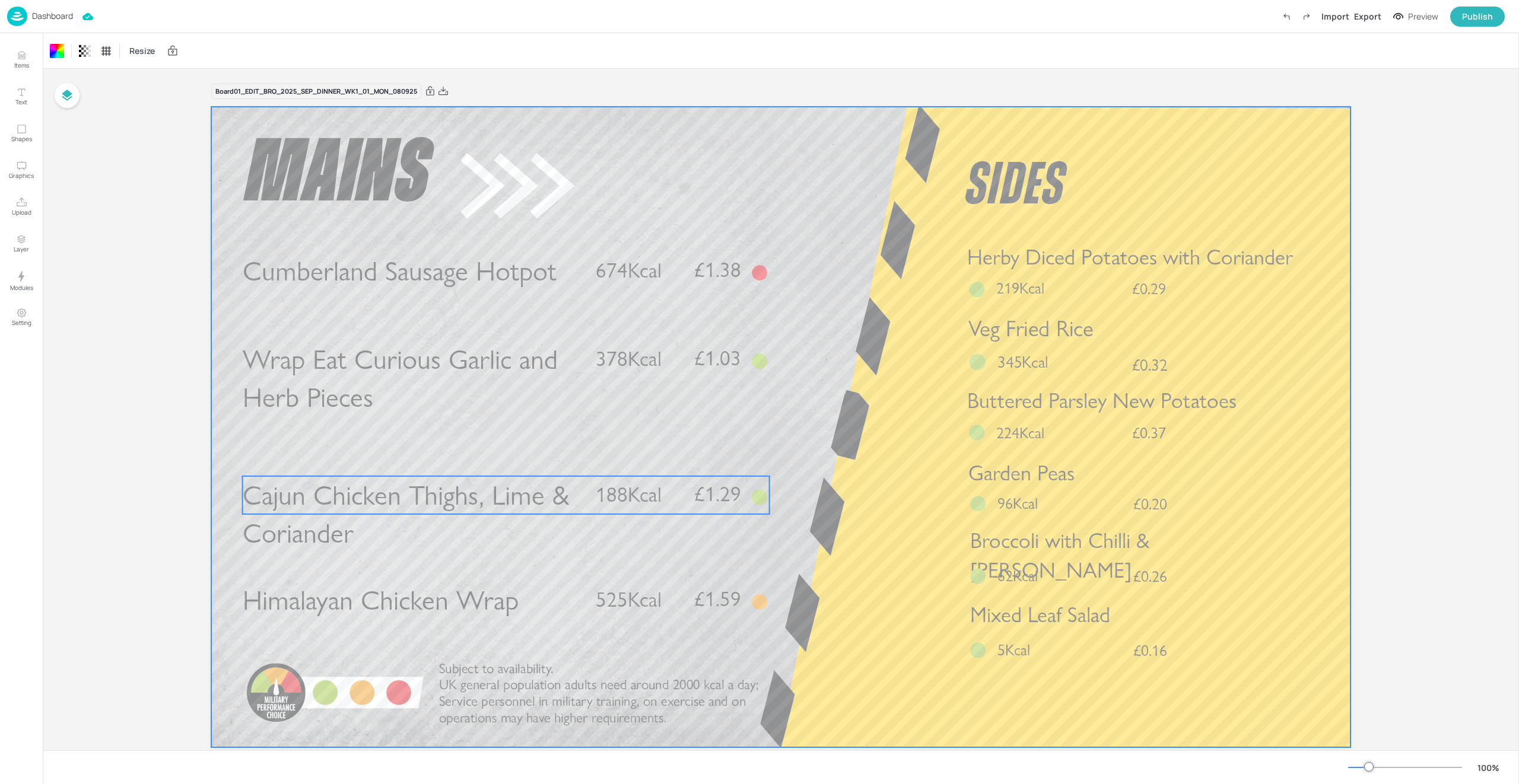
click at [462, 503] on span "Cajun Chicken Thighs, Lime & Coriander" at bounding box center [406, 515] width 326 height 71
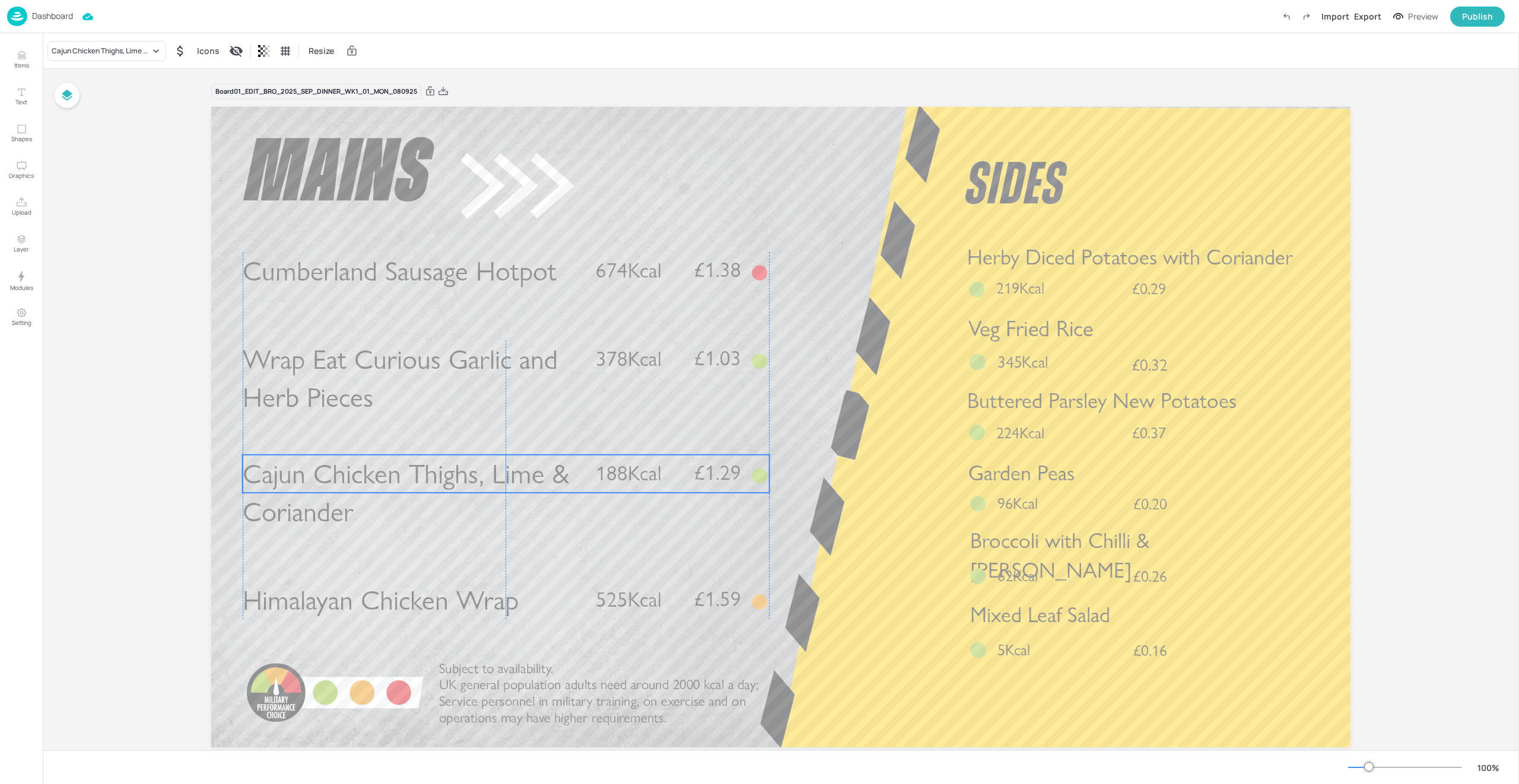
drag, startPoint x: 480, startPoint y: 499, endPoint x: 480, endPoint y: 479, distance: 20.0
click at [480, 478] on span "Cajun Chicken Thighs, Lime & Coriander" at bounding box center [406, 493] width 326 height 71
click at [82, 54] on div "Cajun Chicken Thighs, Lime & Coriander" at bounding box center [101, 50] width 98 height 11
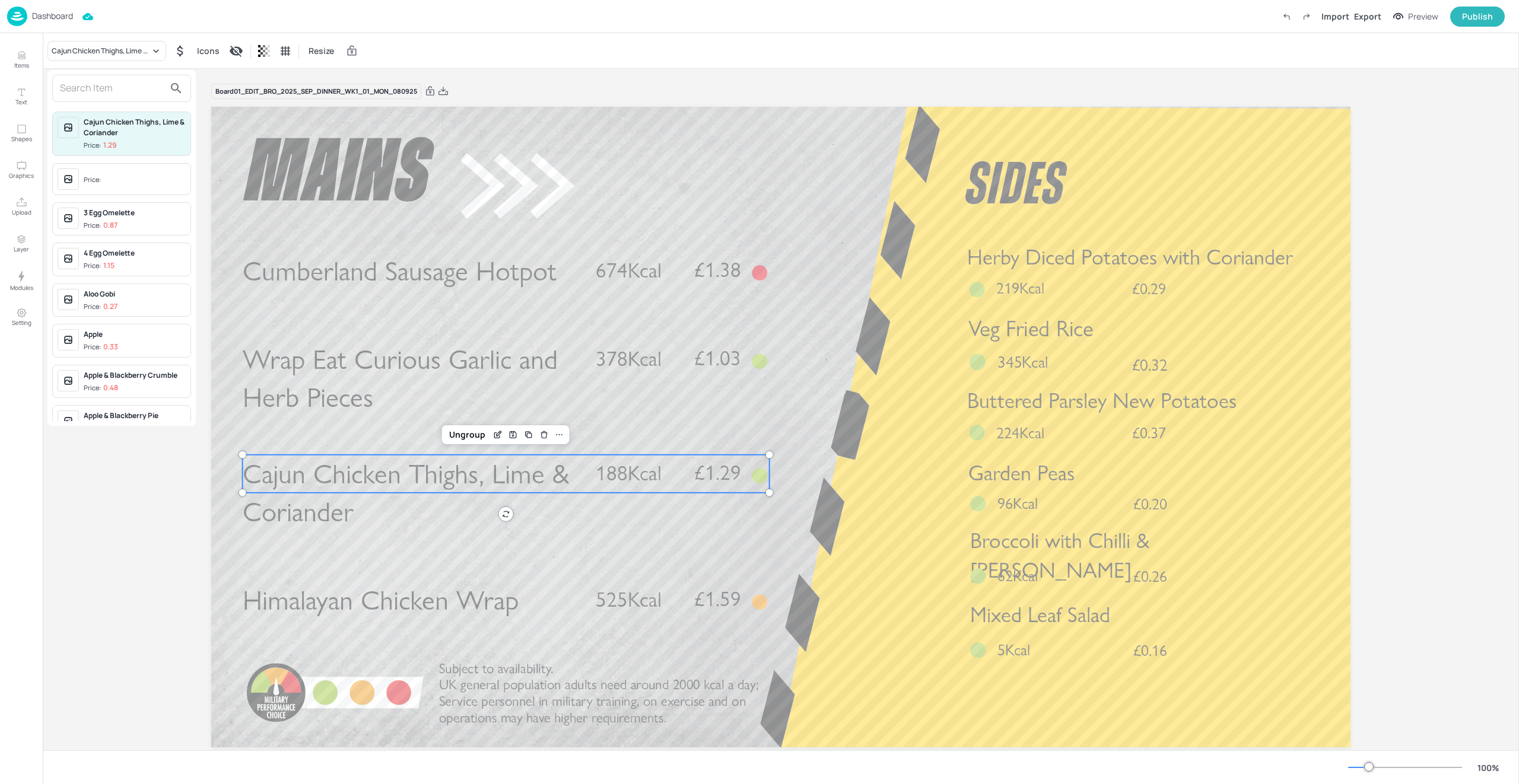
click at [76, 97] on input "text" at bounding box center [112, 88] width 105 height 19
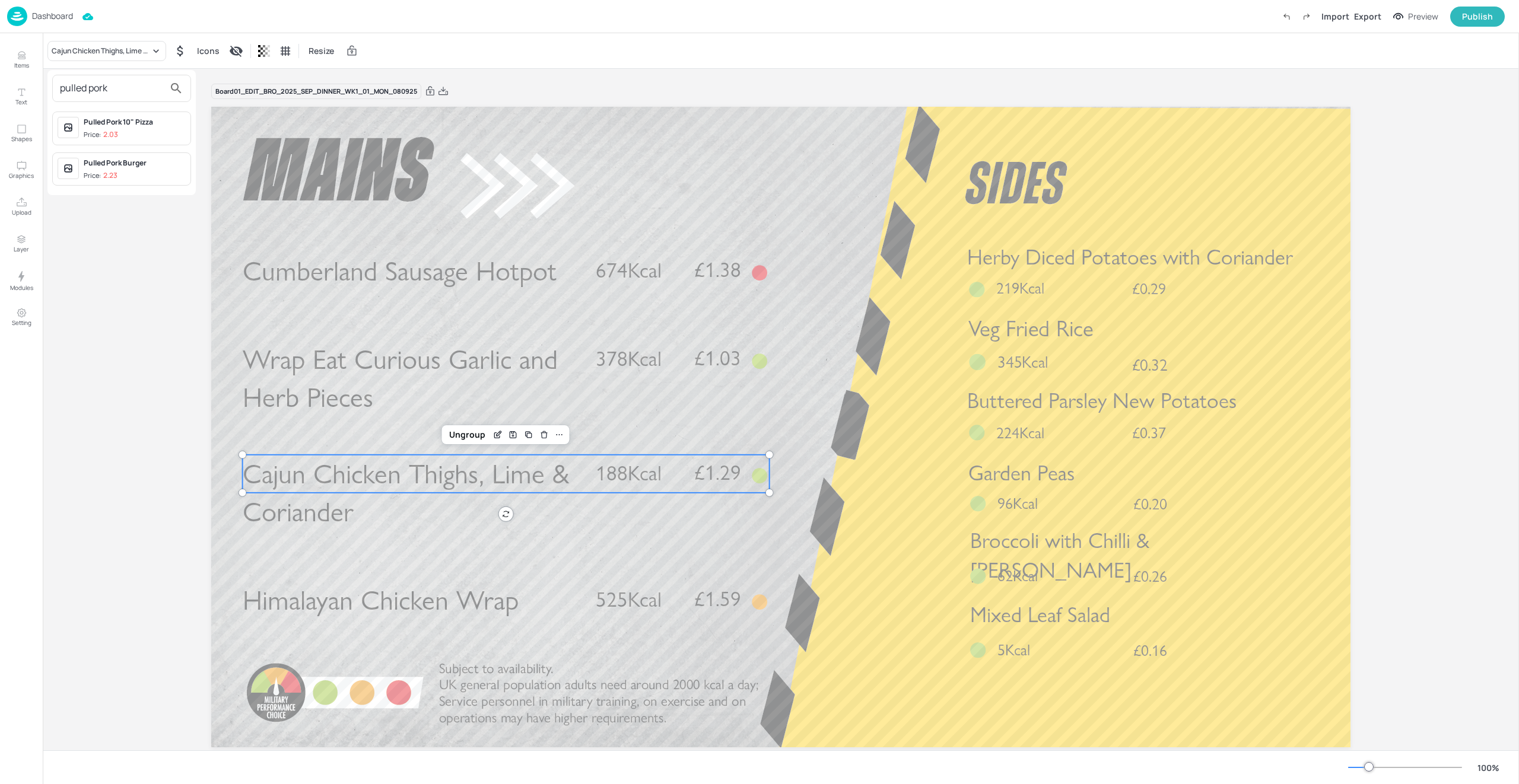
type input "pulled pork"
click at [103, 172] on p "2.23" at bounding box center [110, 175] width 15 height 8
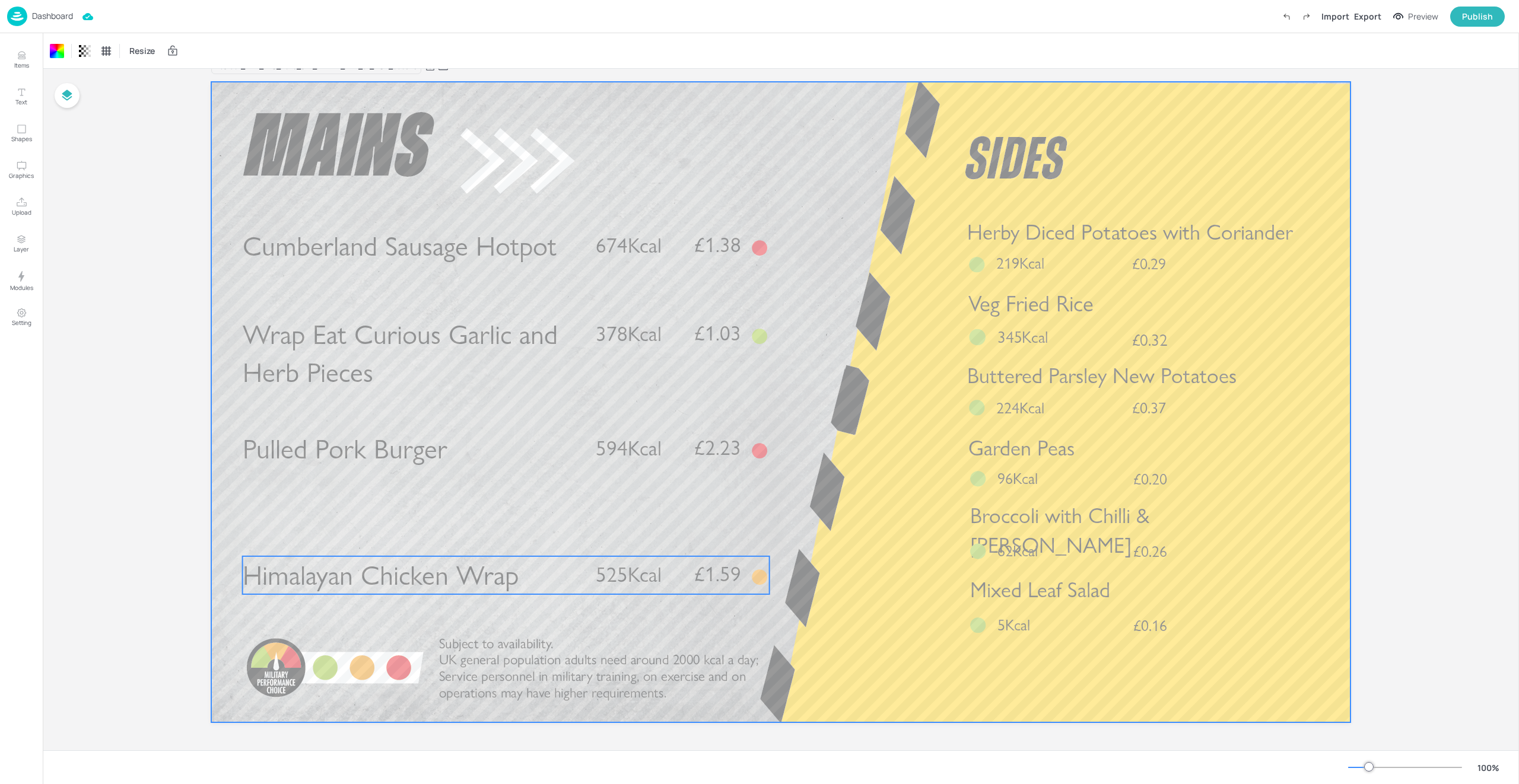
scroll to position [27, 0]
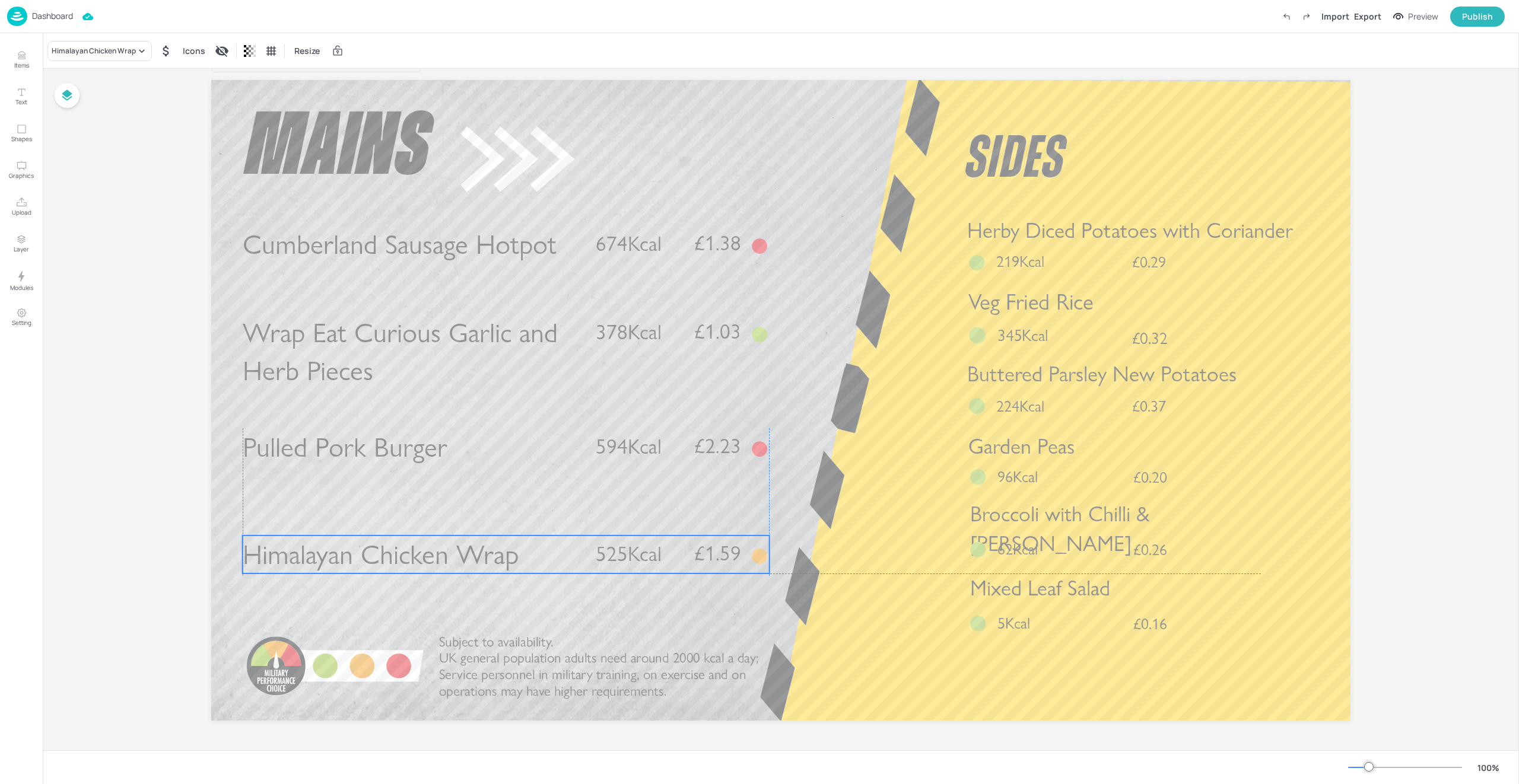
drag, startPoint x: 529, startPoint y: 579, endPoint x: 529, endPoint y: 562, distance: 17.0
click at [529, 562] on p "Himalayan Chicken Wrap" at bounding box center [412, 554] width 338 height 38
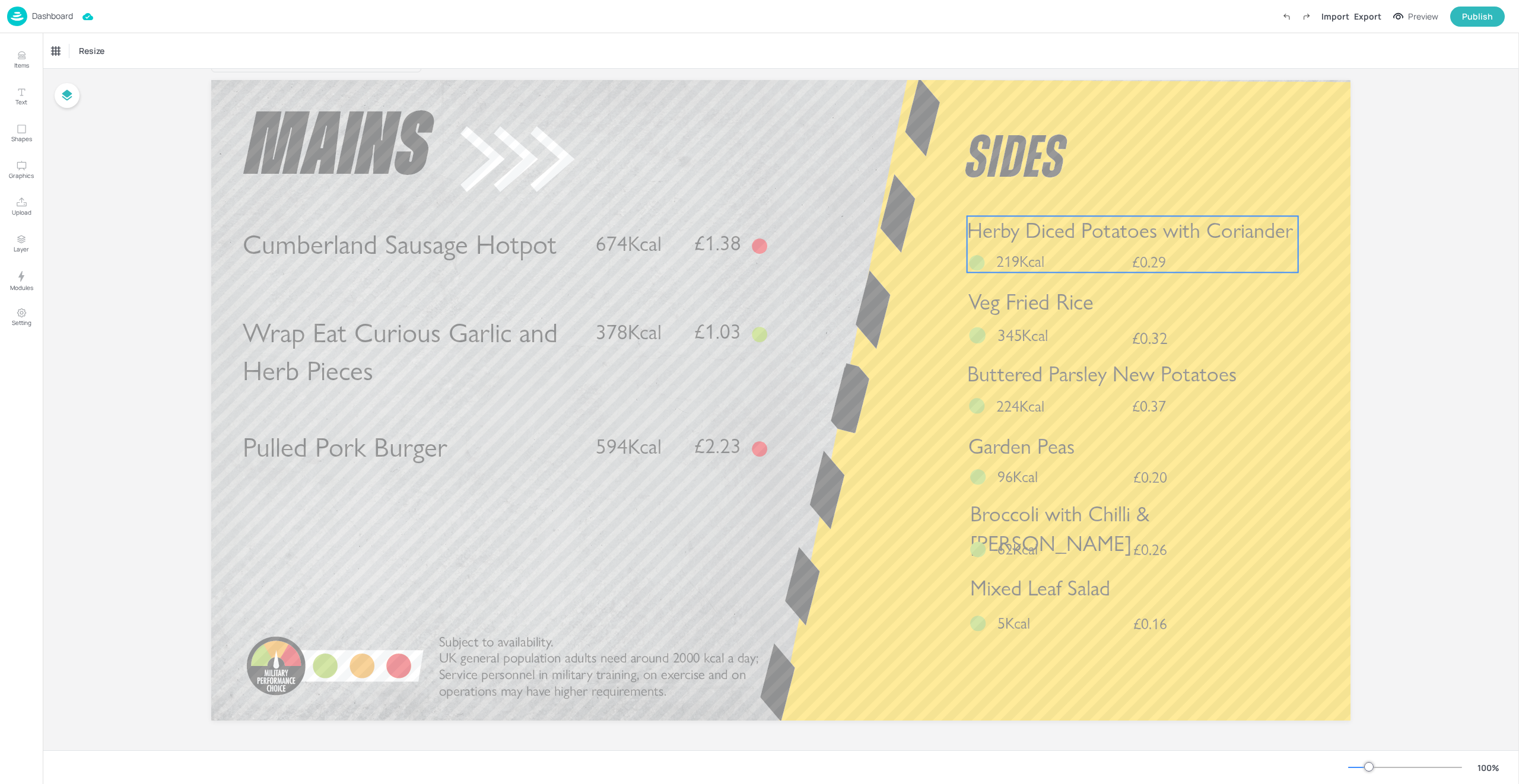
click at [1120, 228] on span "Herby Diced Potatoes with Coriander" at bounding box center [1129, 230] width 326 height 25
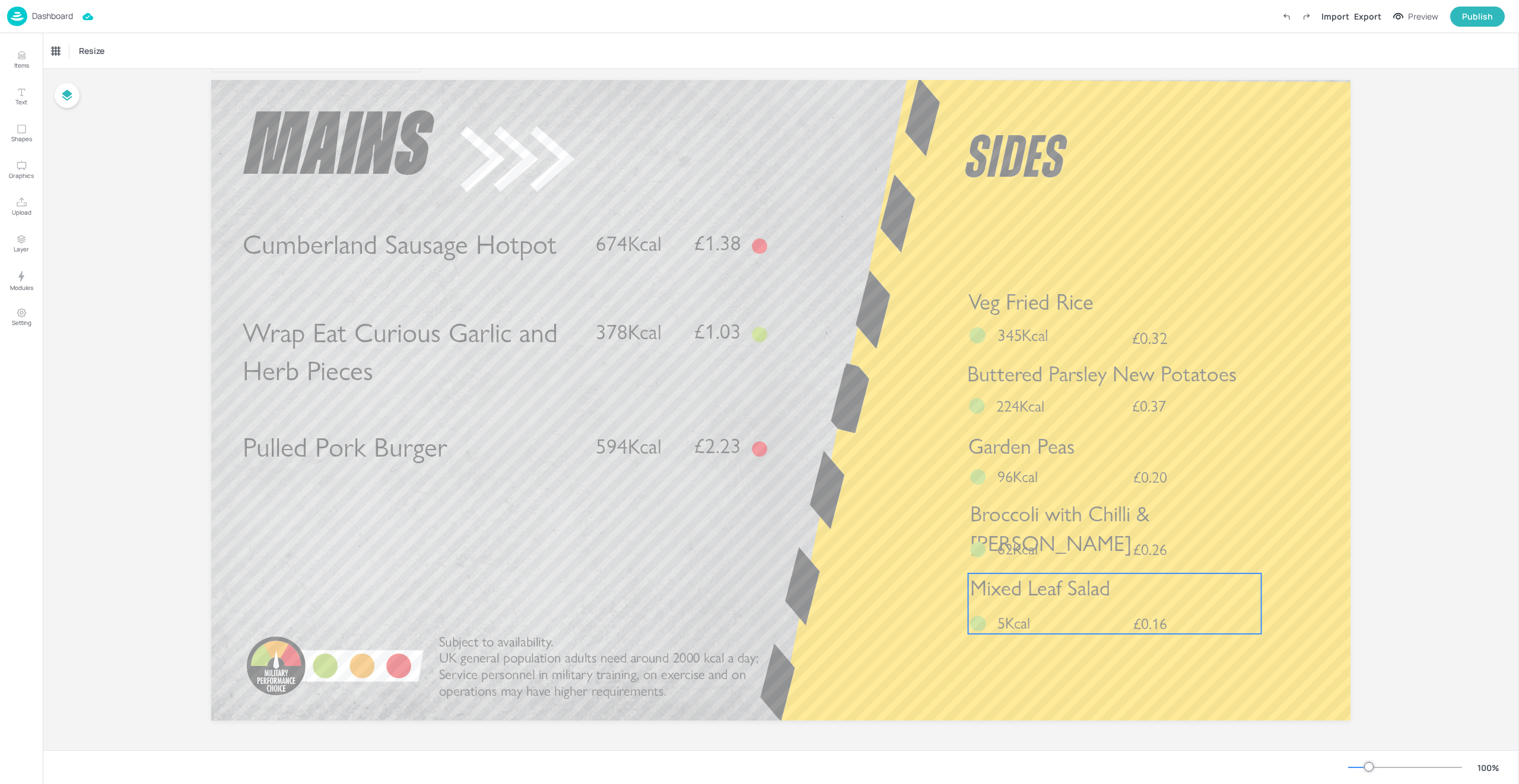
click at [1104, 610] on div "Mixed Leaf Salad £0.16 5Kcal" at bounding box center [1115, 604] width 293 height 61
click at [1111, 558] on div at bounding box center [1114, 553] width 15 height 15
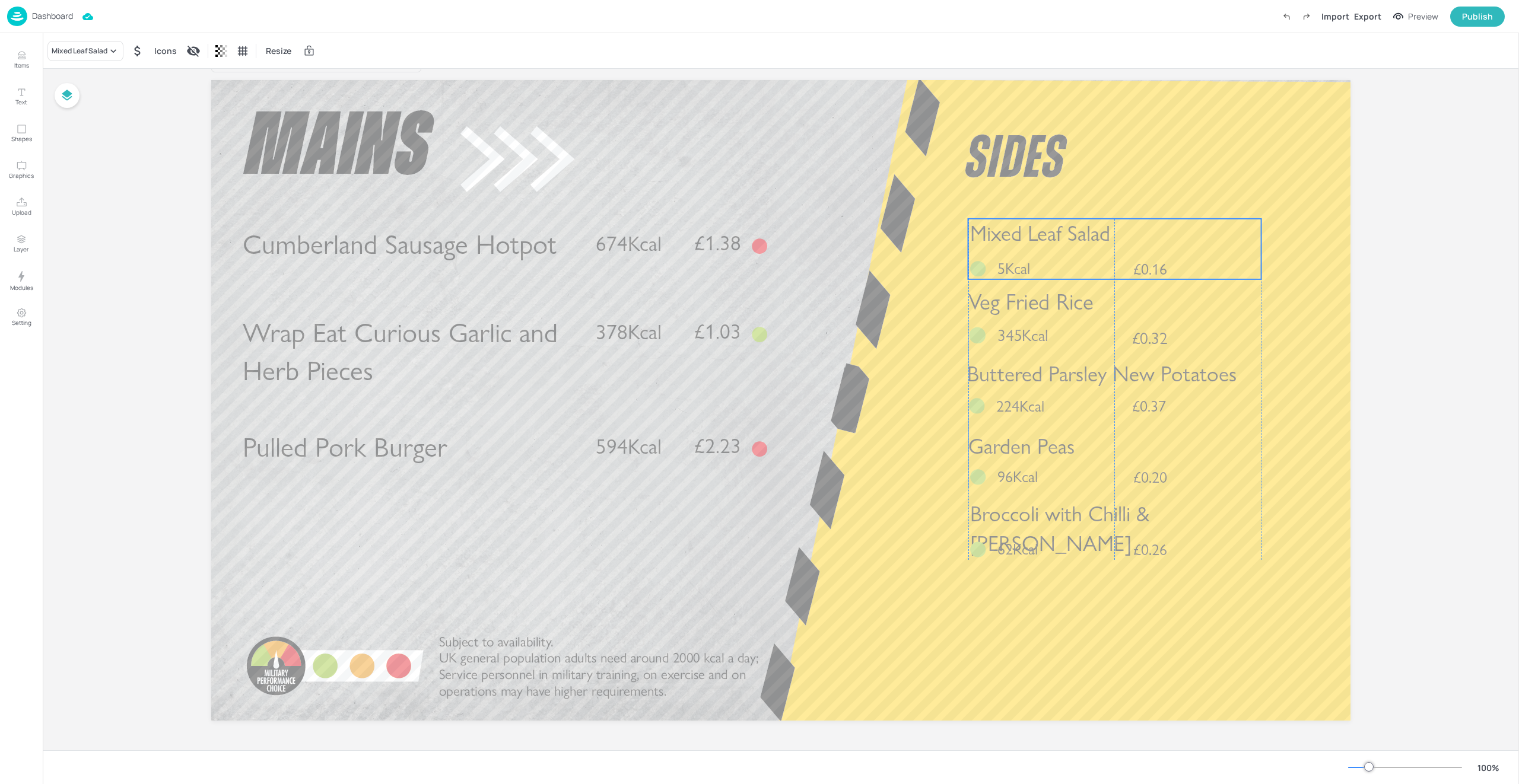
drag, startPoint x: 1132, startPoint y: 610, endPoint x: 1134, endPoint y: 255, distance: 355.0
click at [1134, 255] on div "Mixed Leaf Salad £0.16 5Kcal" at bounding box center [1115, 249] width 293 height 61
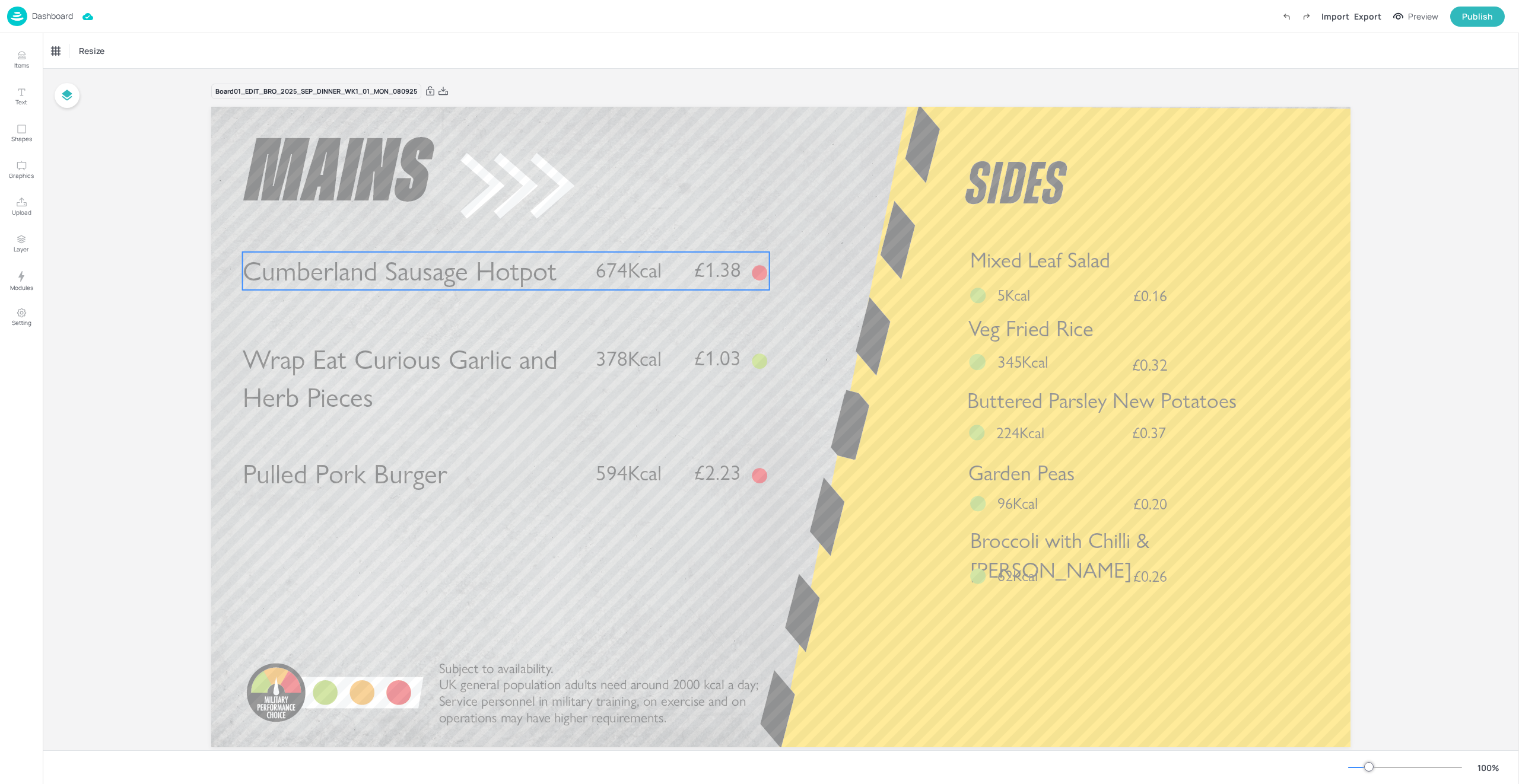
click at [332, 261] on span "Cumberland Sausage Hotpot" at bounding box center [399, 271] width 314 height 33
click at [114, 56] on div "Cumberland Sausage Hotpot" at bounding box center [106, 50] width 117 height 20
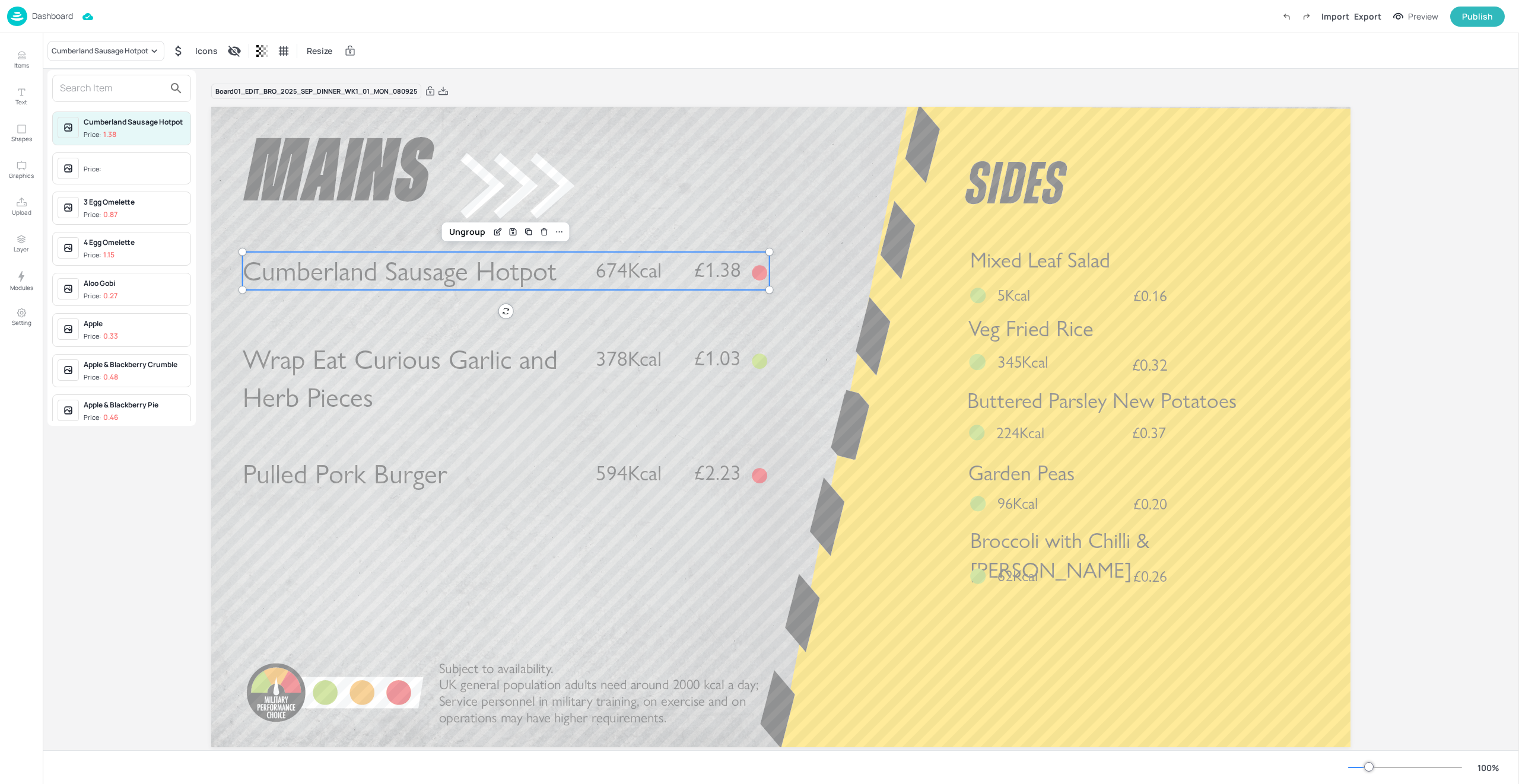
click at [82, 94] on input "text" at bounding box center [112, 88] width 105 height 19
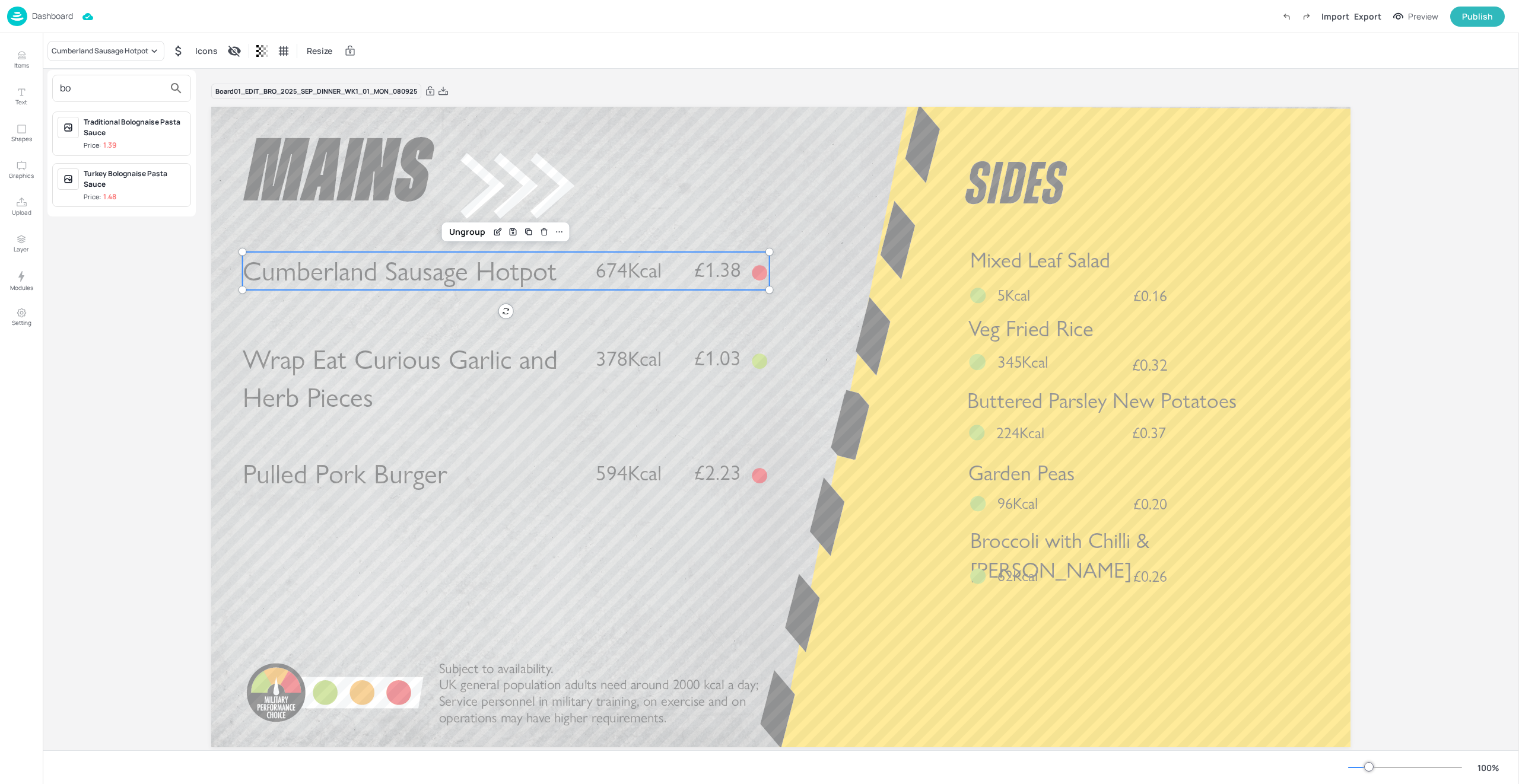
type input "b"
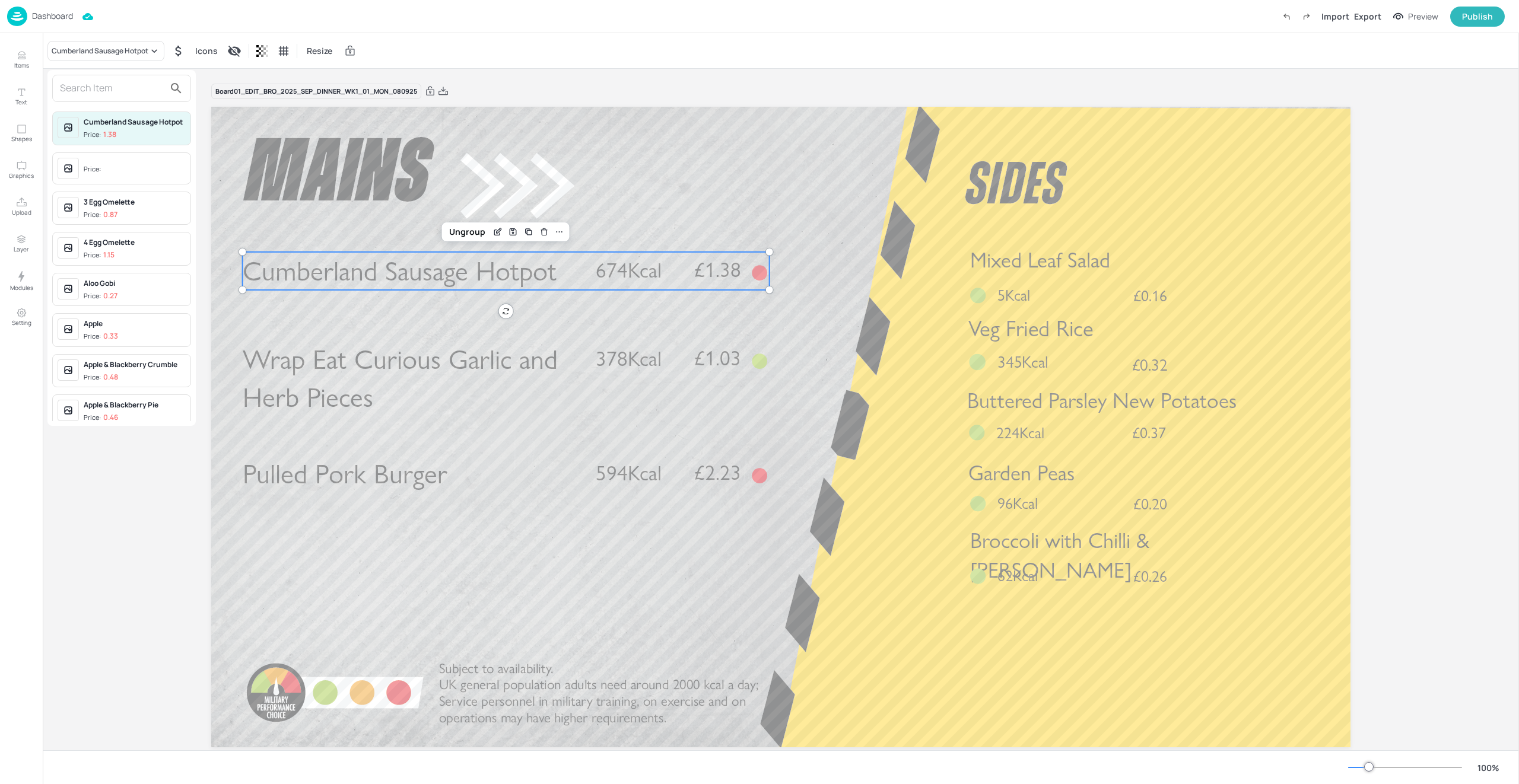
click at [805, 327] on div at bounding box center [759, 392] width 1519 height 784
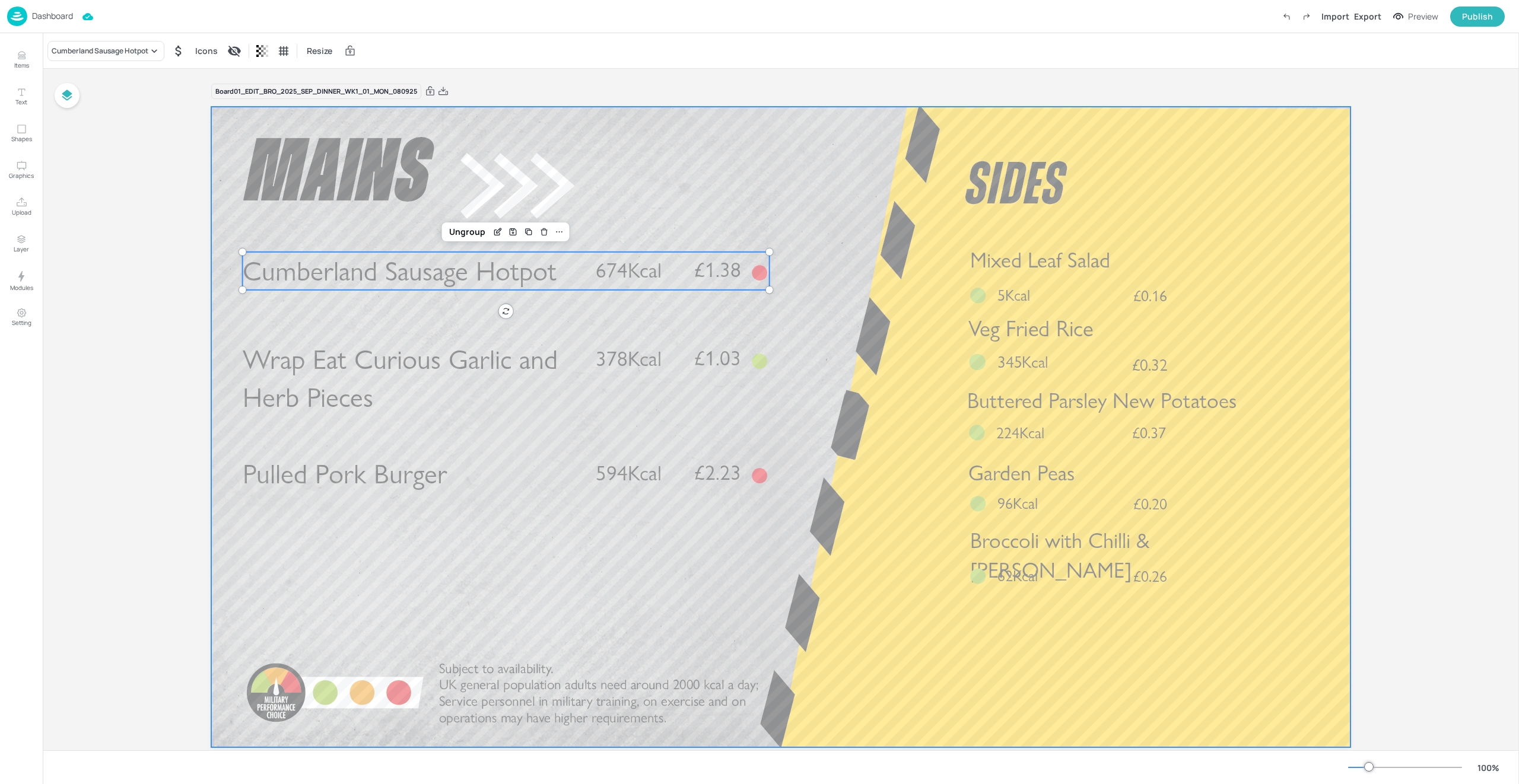
click at [817, 362] on div at bounding box center [780, 427] width 1139 height 640
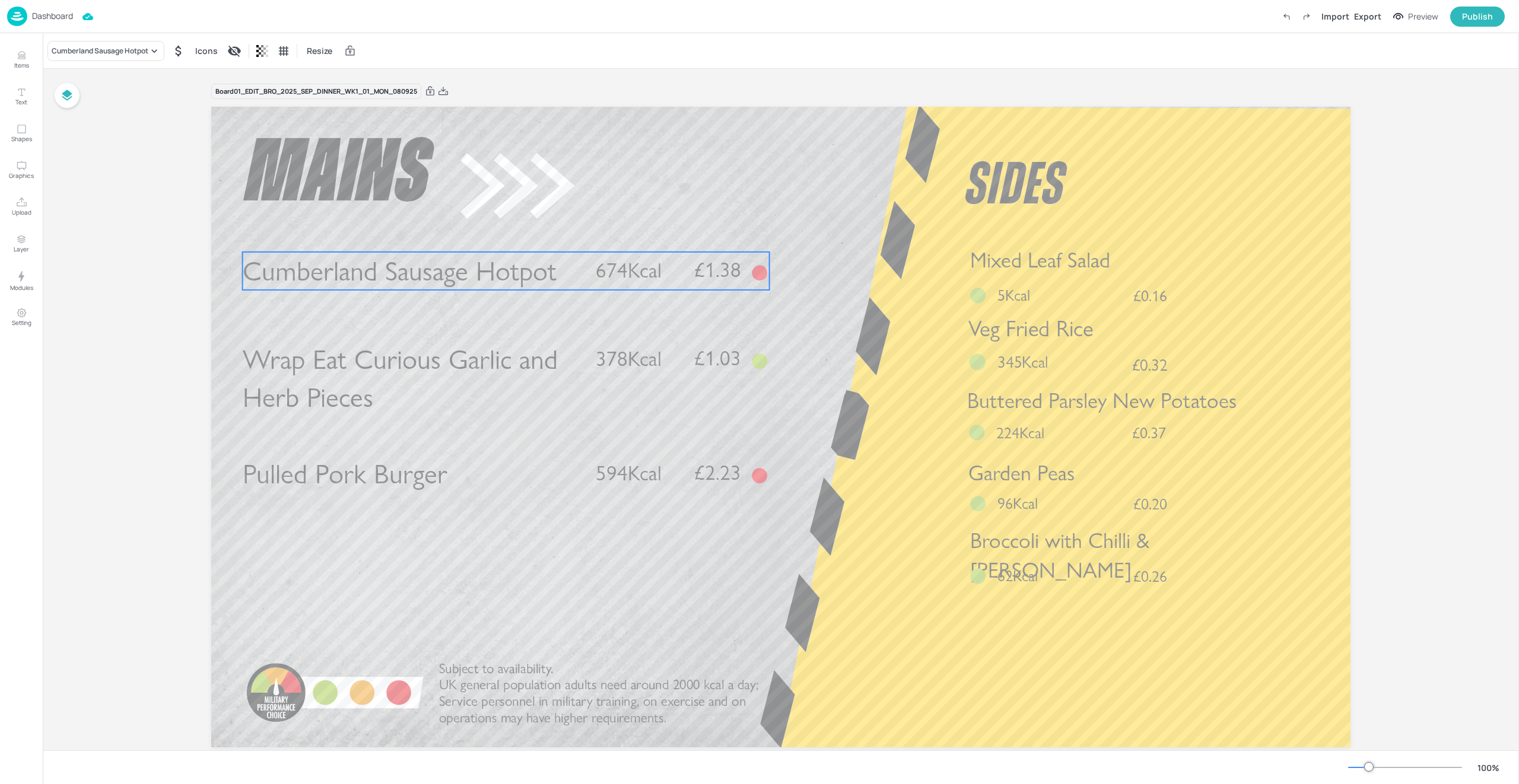
click at [630, 259] on span "674Kcal" at bounding box center [628, 270] width 66 height 25
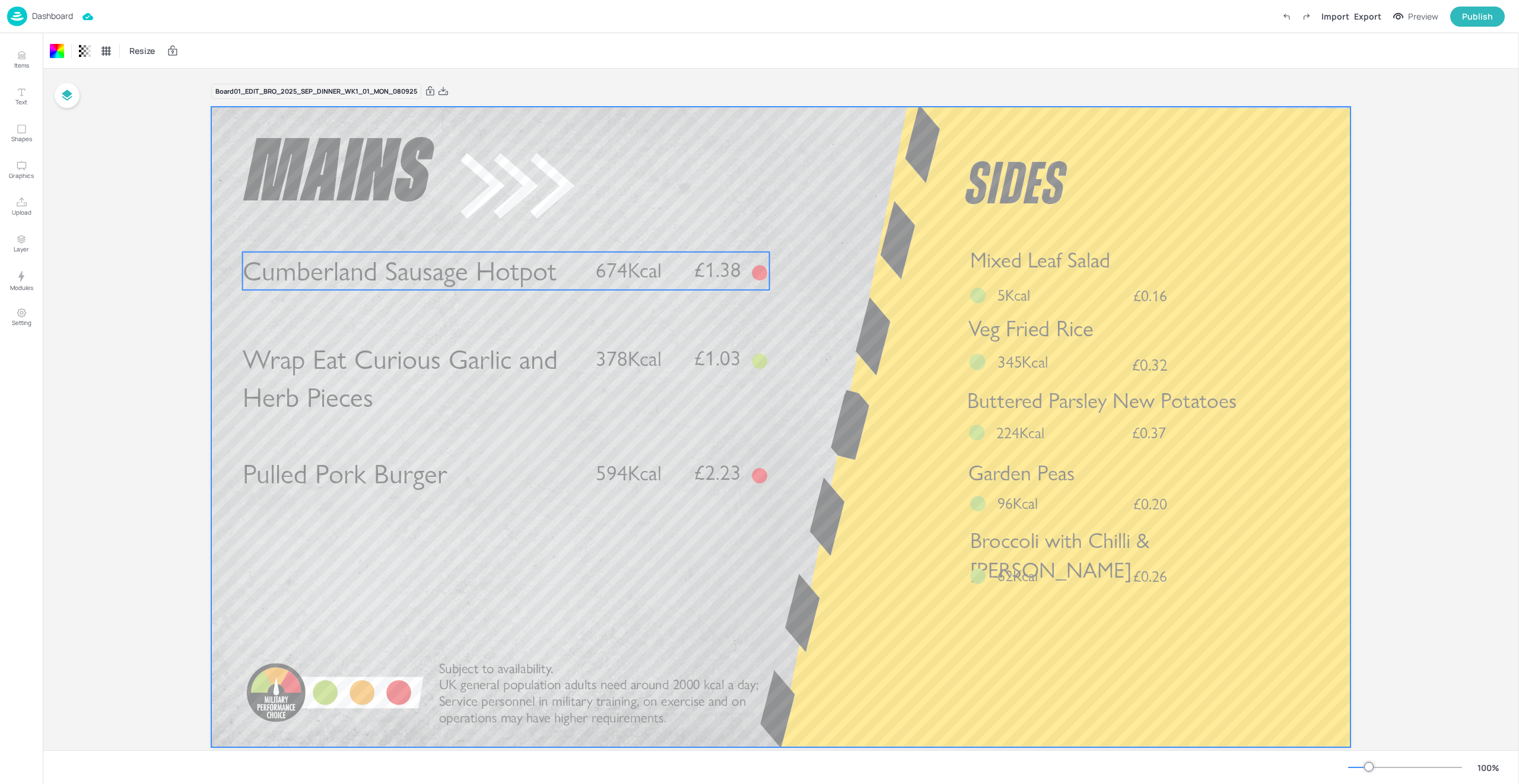
click at [336, 260] on span "Cumberland Sausage Hotpot" at bounding box center [399, 271] width 314 height 33
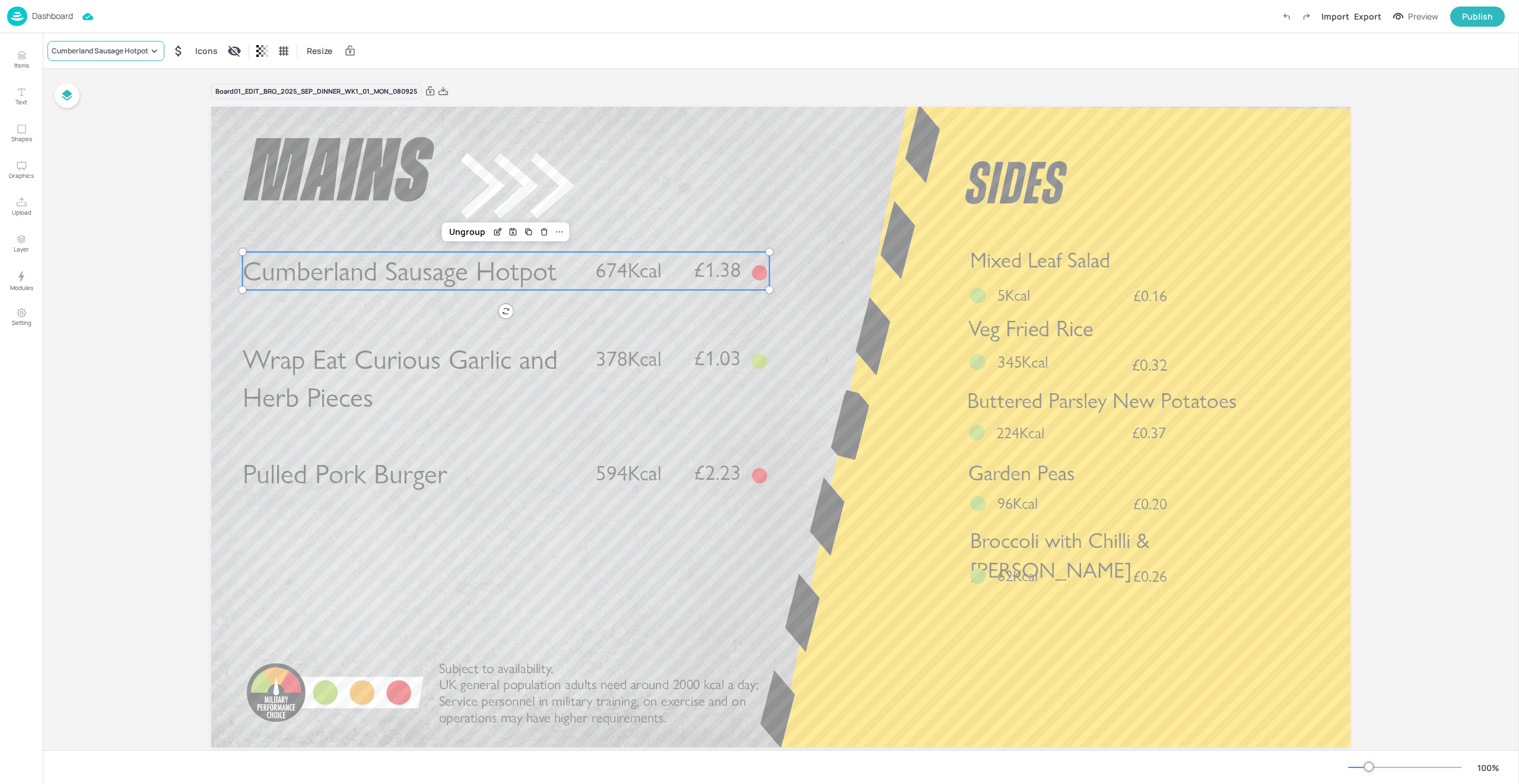
click at [93, 56] on div "Cumberland Sausage Hotpot" at bounding box center [106, 50] width 117 height 20
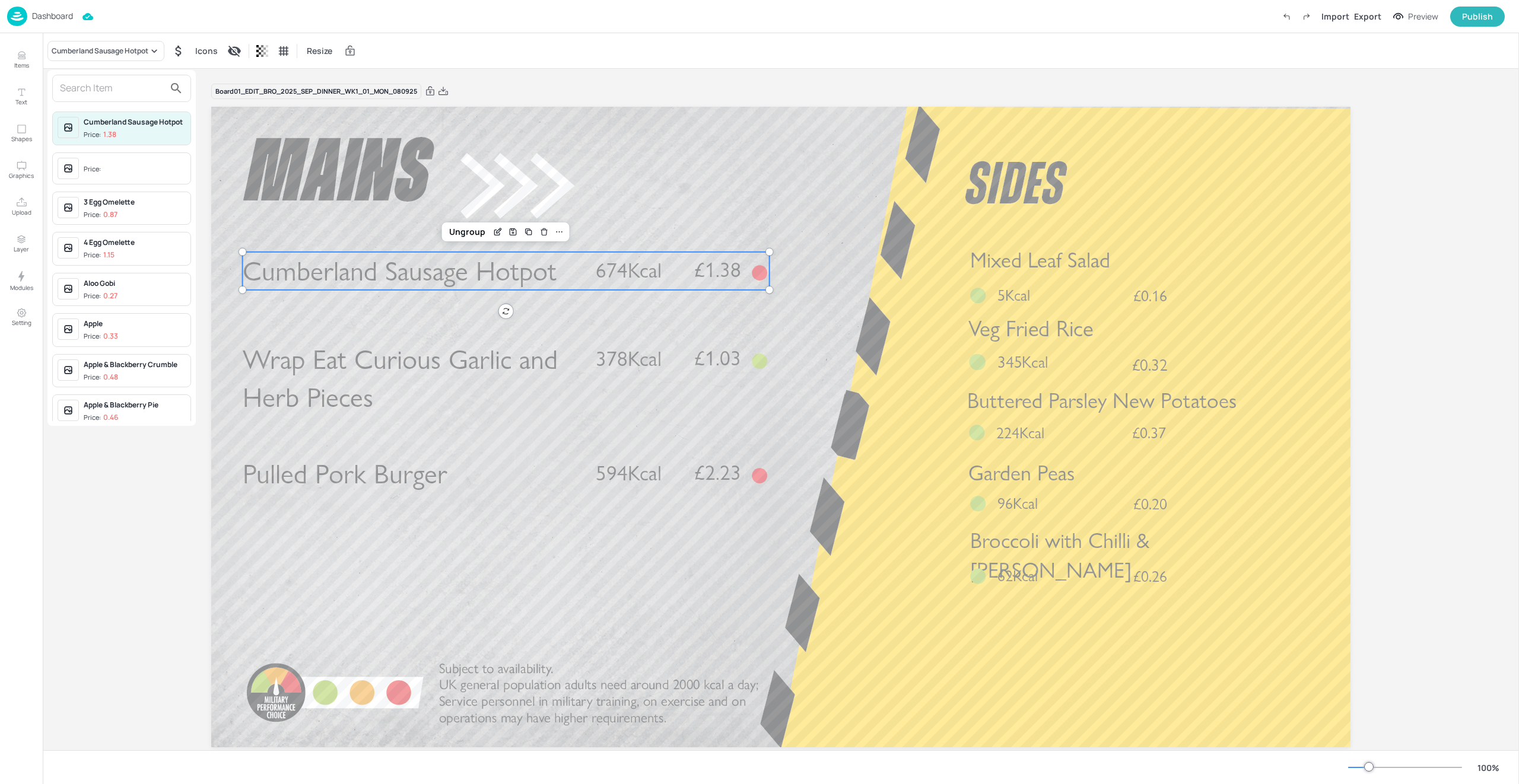
click at [92, 92] on input "text" at bounding box center [112, 88] width 105 height 19
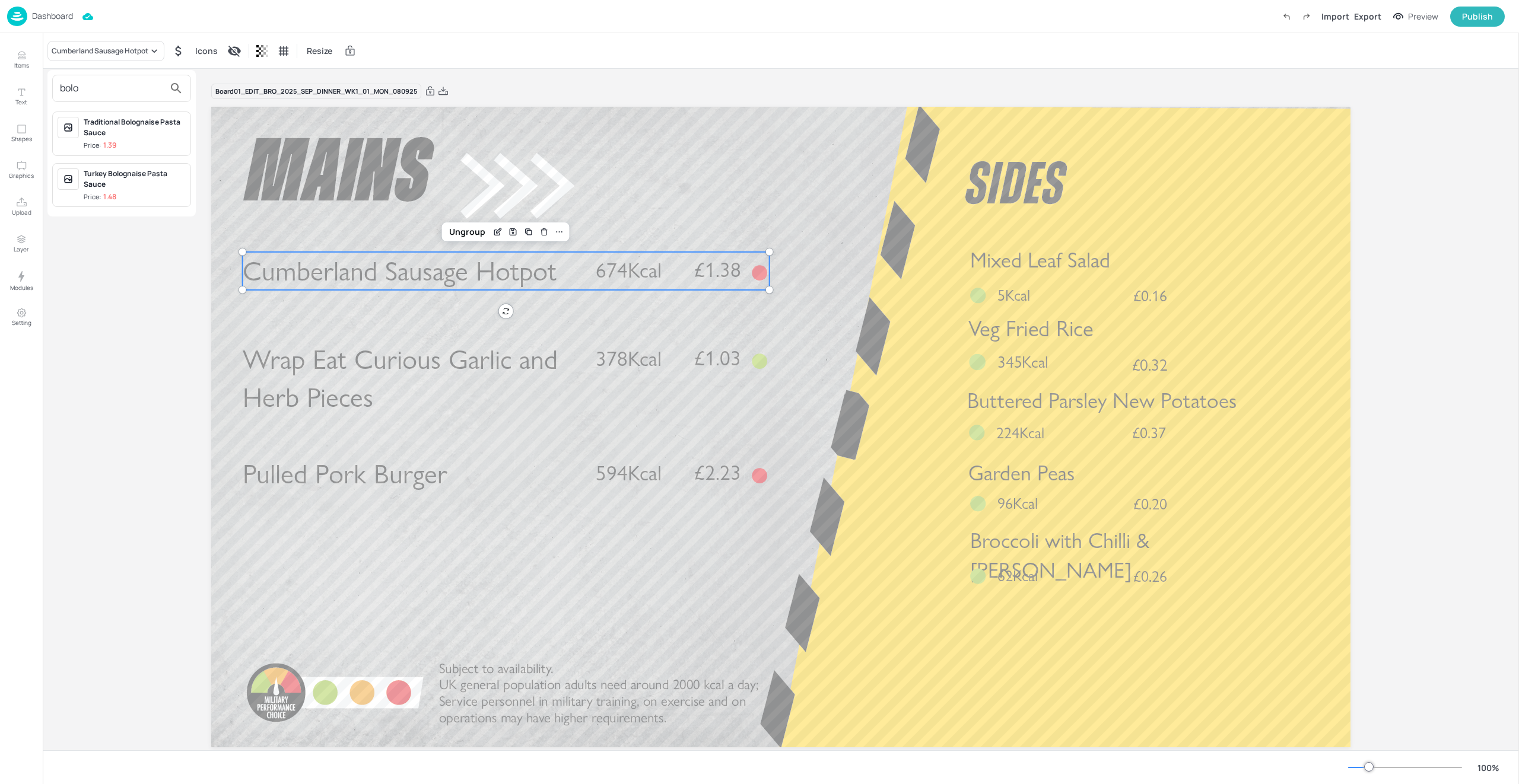
type input "bolo"
click at [700, 261] on div at bounding box center [759, 392] width 1519 height 784
click at [701, 269] on span "£1.38" at bounding box center [718, 270] width 47 height 21
